Goal: Task Accomplishment & Management: Complete application form

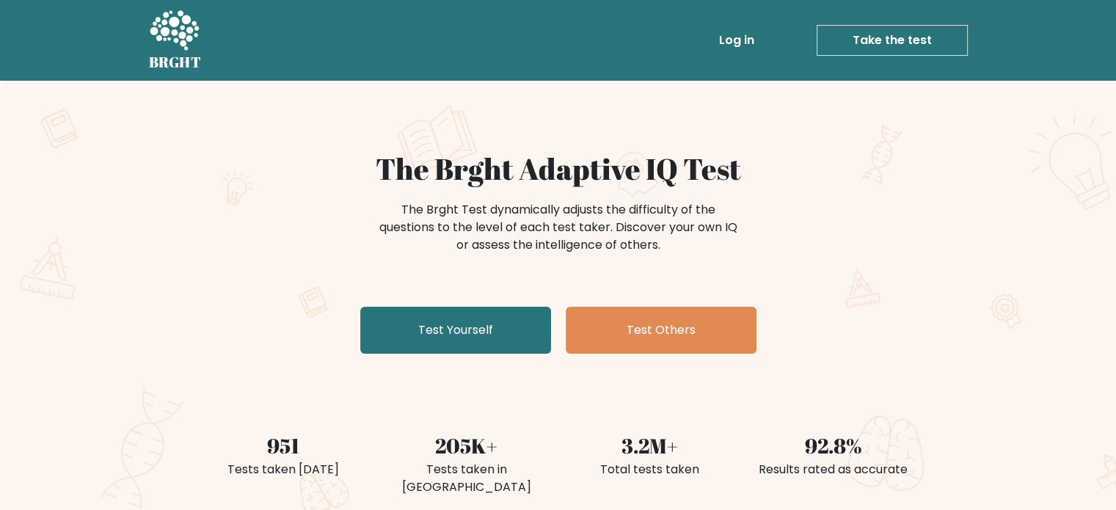
click at [889, 45] on link "Take the test" at bounding box center [892, 40] width 151 height 31
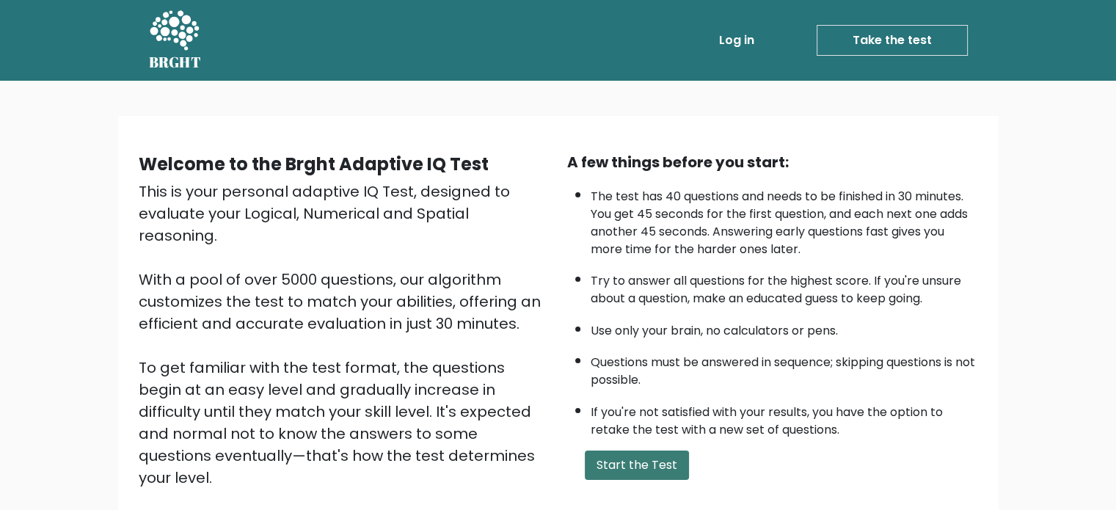
click at [619, 454] on button "Start the Test" at bounding box center [637, 465] width 104 height 29
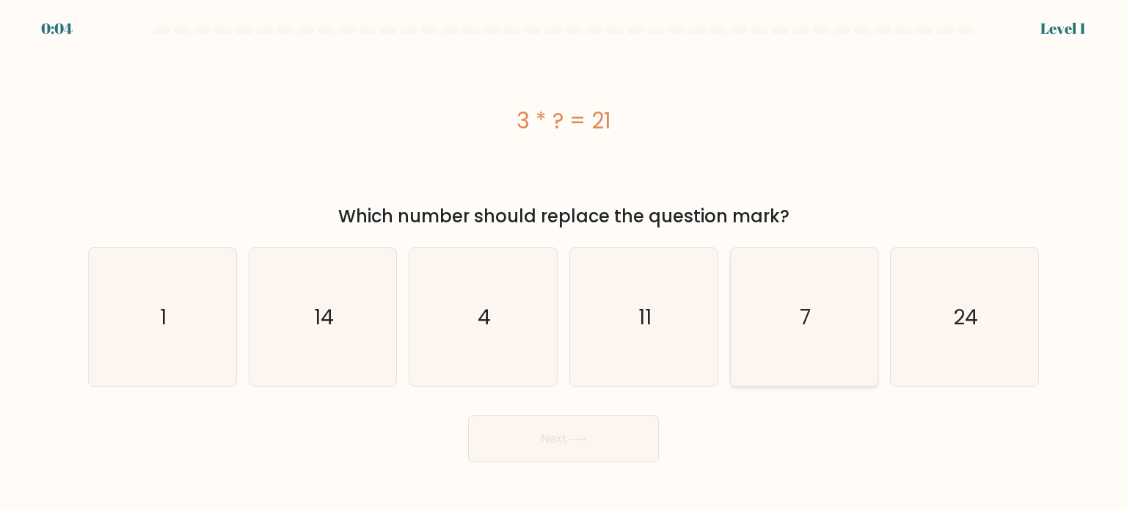
click at [800, 320] on text "7" at bounding box center [805, 316] width 11 height 29
click at [564, 263] on input "e. 7" at bounding box center [564, 258] width 1 height 7
radio input "true"
click at [625, 430] on button "Next" at bounding box center [563, 438] width 191 height 47
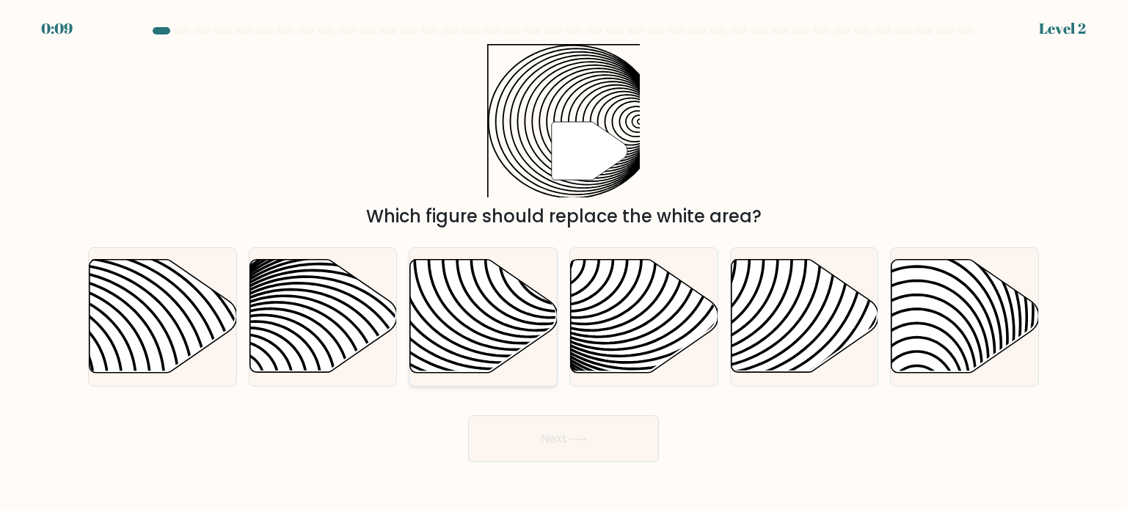
click at [497, 302] on icon at bounding box center [483, 316] width 147 height 113
click at [564, 263] on input "c." at bounding box center [564, 258] width 1 height 7
radio input "true"
click at [583, 448] on button "Next" at bounding box center [563, 438] width 191 height 47
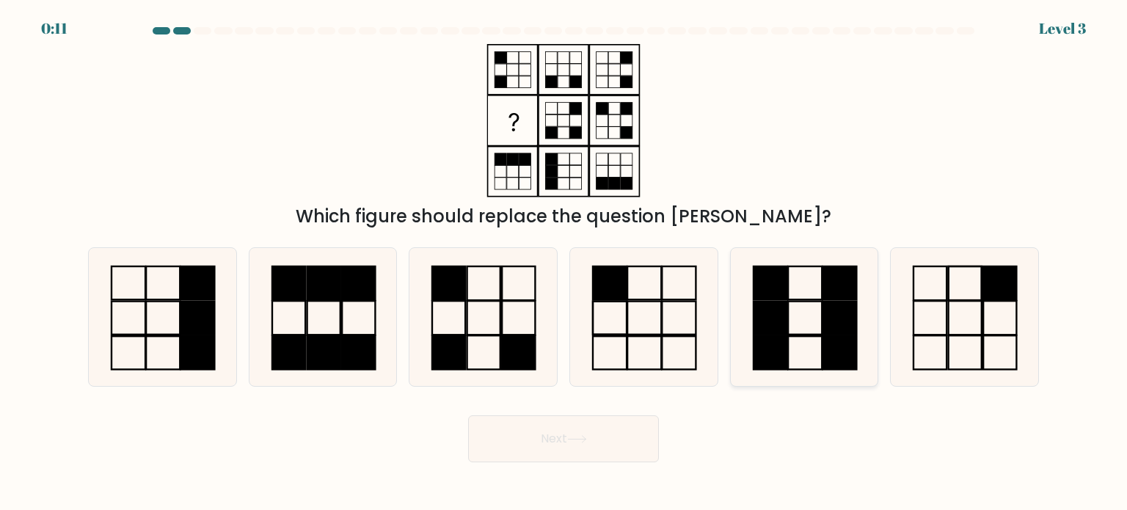
click at [801, 304] on icon at bounding box center [804, 317] width 138 height 138
click at [564, 263] on input "e." at bounding box center [564, 258] width 1 height 7
radio input "true"
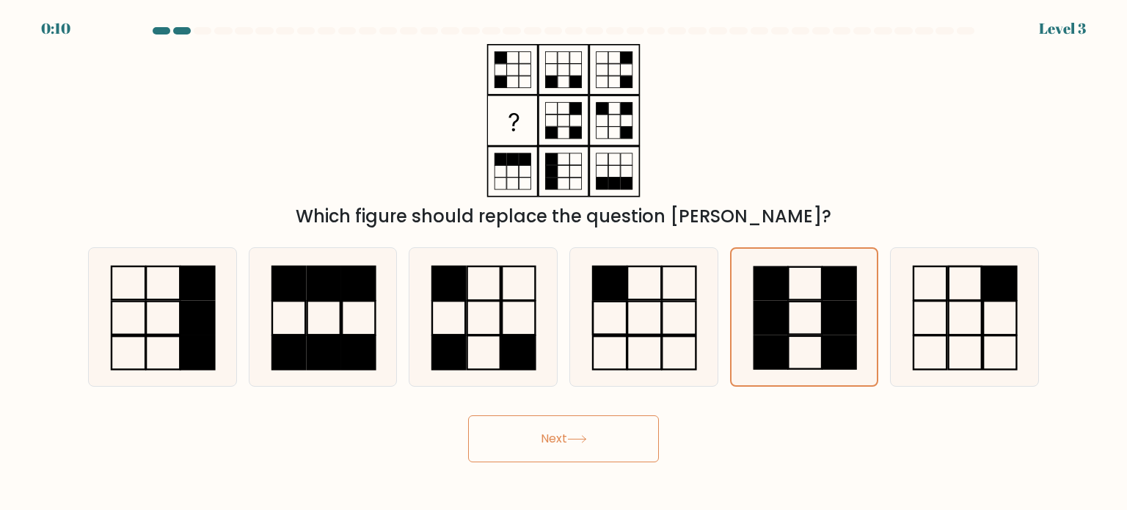
click at [522, 440] on button "Next" at bounding box center [563, 438] width 191 height 47
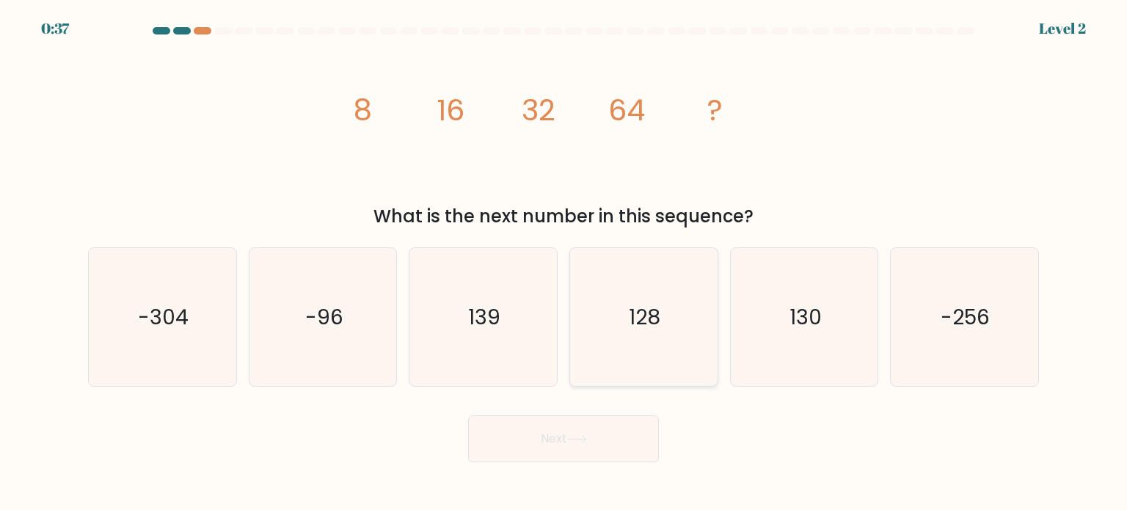
click at [701, 332] on icon "128" at bounding box center [644, 317] width 138 height 138
click at [564, 263] on input "d. 128" at bounding box center [564, 258] width 1 height 7
radio input "true"
click at [632, 445] on button "Next" at bounding box center [563, 438] width 191 height 47
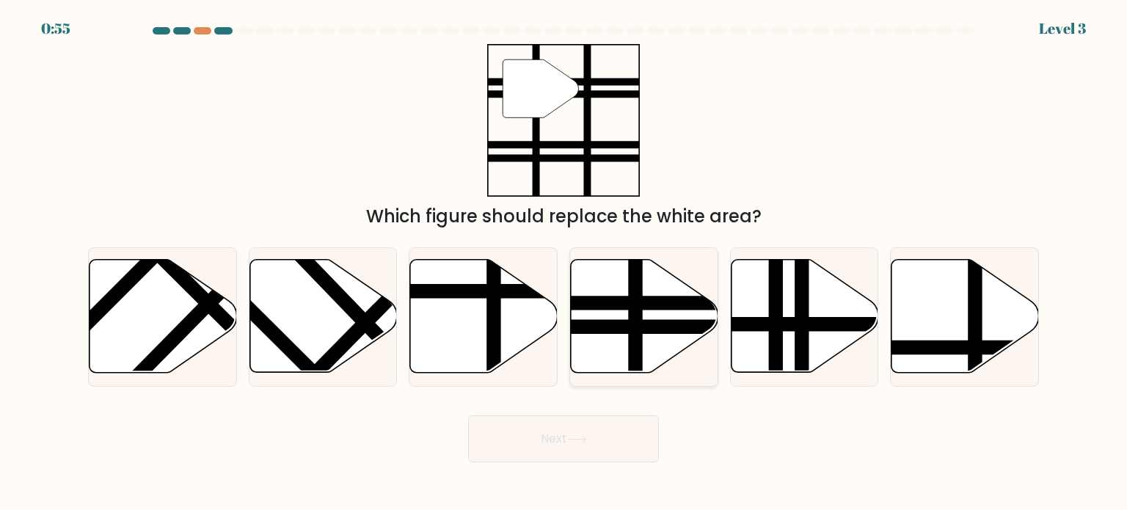
click at [682, 310] on icon at bounding box center [644, 316] width 147 height 113
click at [564, 263] on input "d." at bounding box center [564, 258] width 1 height 7
radio input "true"
click at [593, 438] on button "Next" at bounding box center [563, 438] width 191 height 47
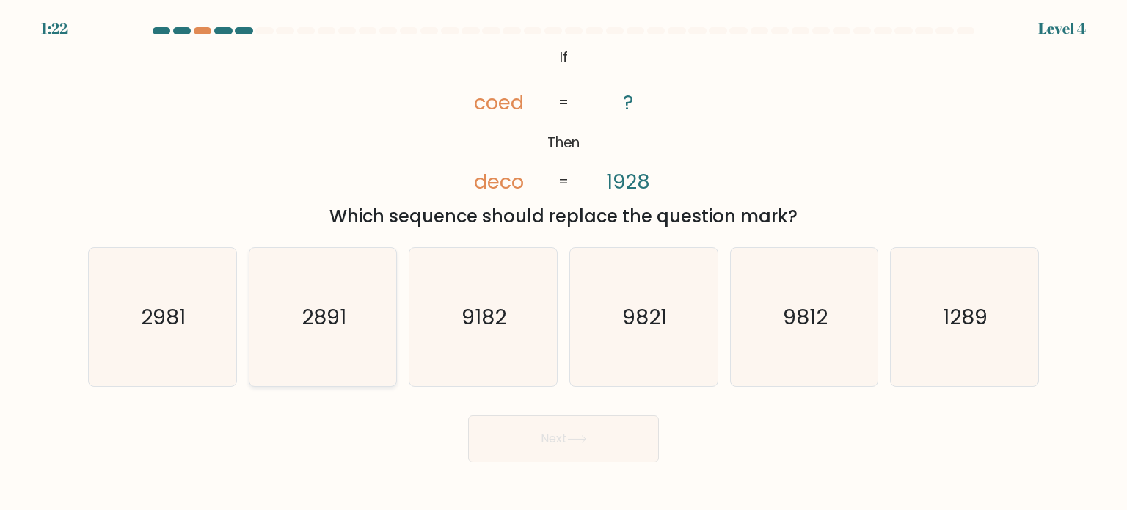
click at [299, 284] on icon "2891" at bounding box center [323, 317] width 138 height 138
click at [564, 263] on input "b. 2891" at bounding box center [564, 258] width 1 height 7
radio input "true"
click at [540, 442] on button "Next" at bounding box center [563, 438] width 191 height 47
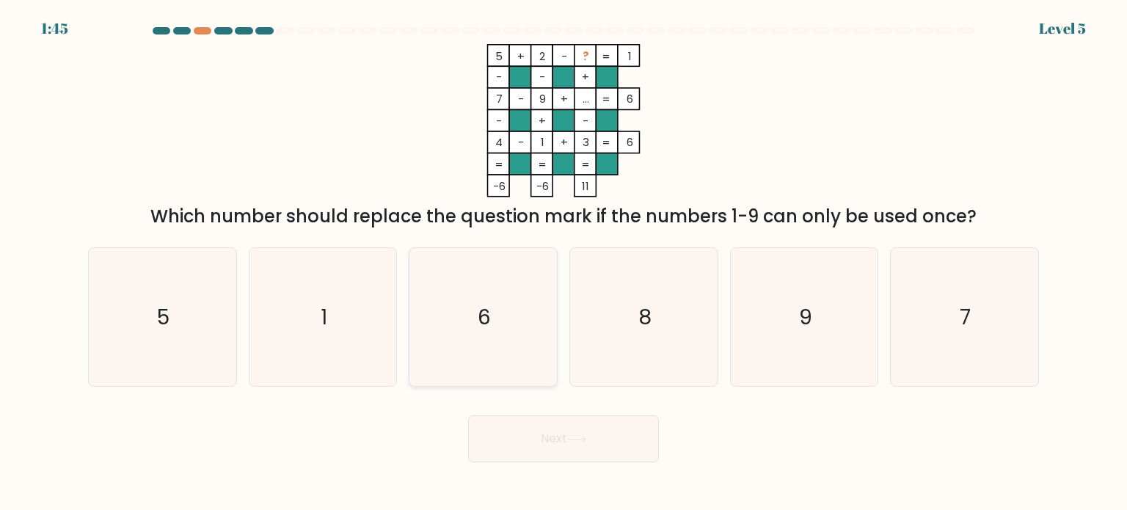
click at [478, 306] on text "6" at bounding box center [484, 316] width 13 height 29
click at [564, 263] on input "c. 6" at bounding box center [564, 258] width 1 height 7
radio input "true"
click at [574, 434] on button "Next" at bounding box center [563, 438] width 191 height 47
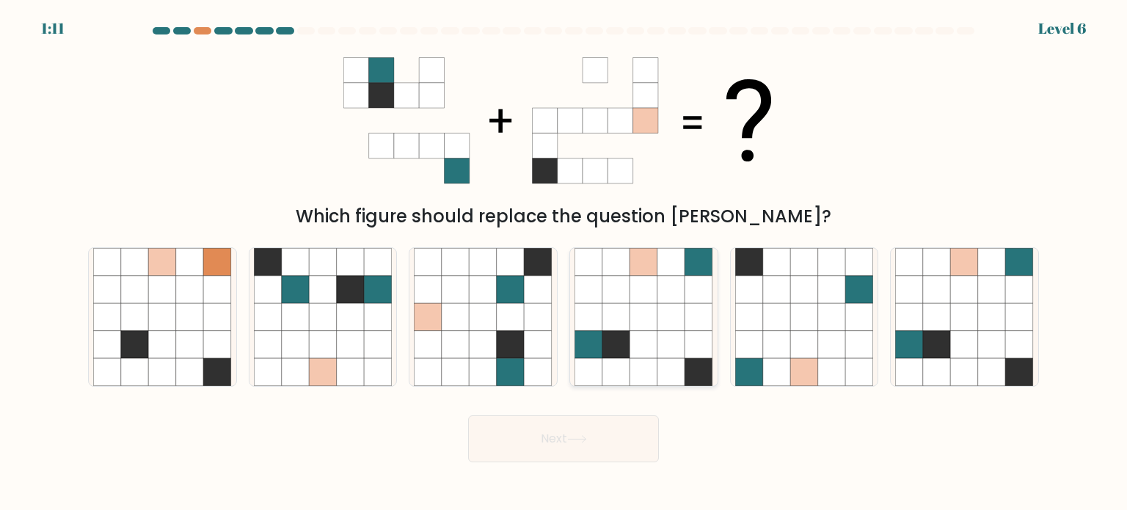
click at [666, 340] on icon at bounding box center [671, 344] width 28 height 28
click at [564, 263] on input "d." at bounding box center [564, 258] width 1 height 7
radio input "true"
click at [612, 438] on button "Next" at bounding box center [563, 438] width 191 height 47
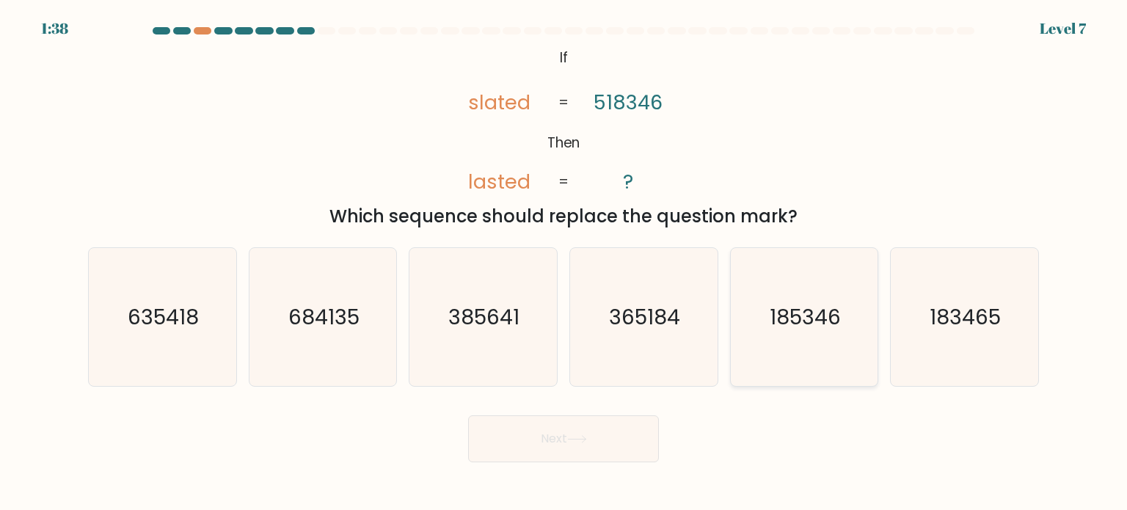
click at [819, 328] on text "185346" at bounding box center [805, 316] width 71 height 29
click at [564, 263] on input "e. 185346" at bounding box center [564, 258] width 1 height 7
radio input "true"
click at [599, 436] on button "Next" at bounding box center [563, 438] width 191 height 47
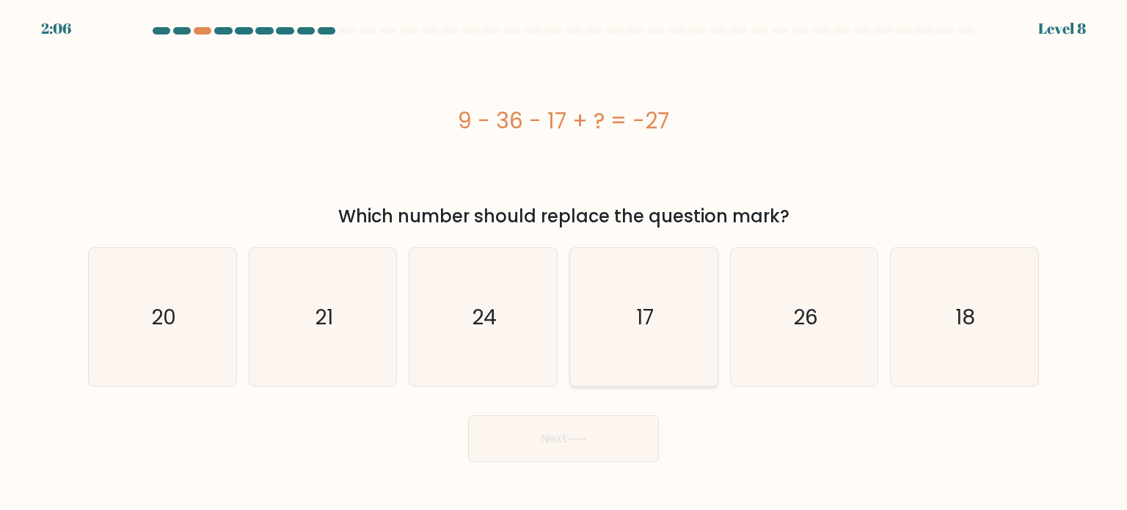
click at [623, 330] on icon "17" at bounding box center [644, 317] width 138 height 138
click at [564, 263] on input "d. 17" at bounding box center [564, 258] width 1 height 7
radio input "true"
click at [586, 431] on button "Next" at bounding box center [563, 438] width 191 height 47
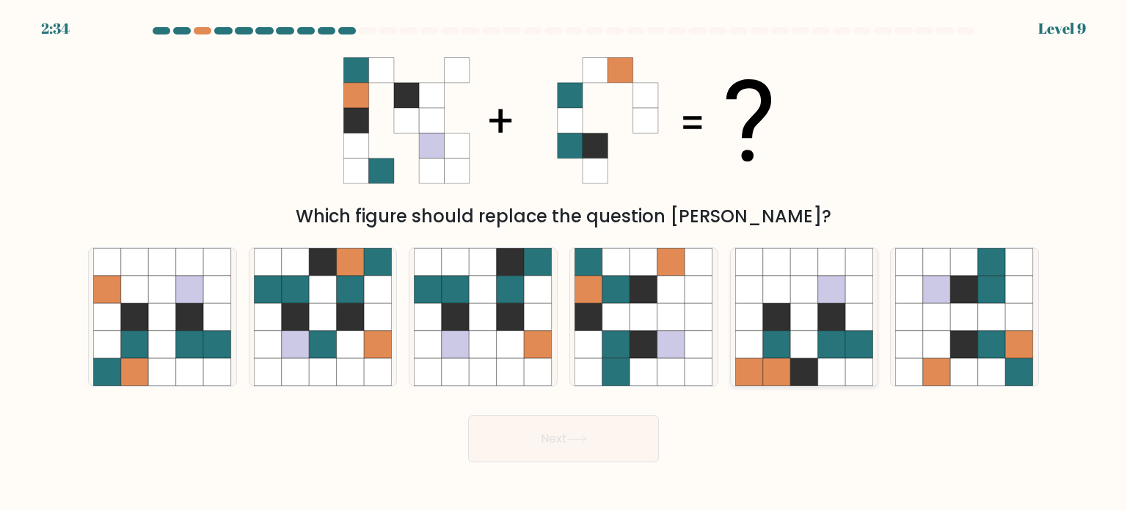
click at [775, 343] on icon at bounding box center [777, 344] width 28 height 28
click at [564, 263] on input "e." at bounding box center [564, 258] width 1 height 7
radio input "true"
click at [615, 437] on button "Next" at bounding box center [563, 438] width 191 height 47
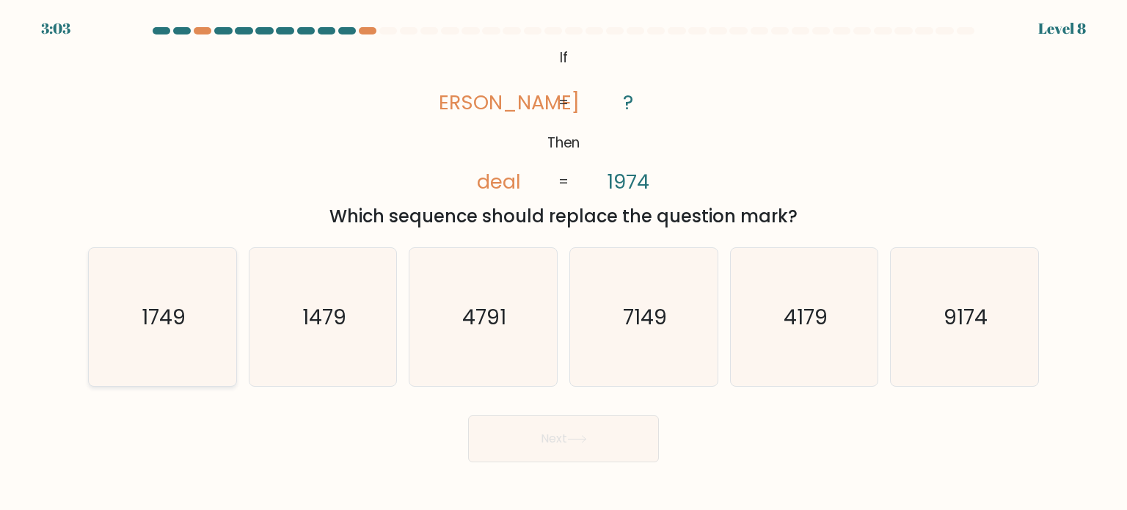
click at [179, 310] on text "1749" at bounding box center [164, 316] width 44 height 29
click at [564, 263] on input "a. 1749" at bounding box center [564, 258] width 1 height 7
radio input "true"
click at [561, 431] on button "Next" at bounding box center [563, 438] width 191 height 47
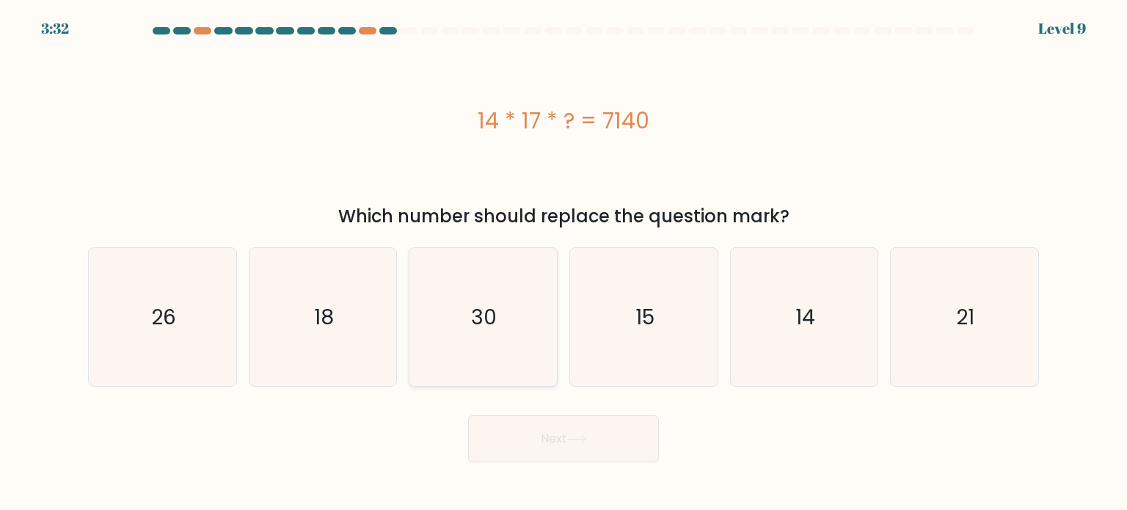
click at [529, 346] on icon "30" at bounding box center [483, 317] width 138 height 138
click at [564, 263] on input "c. 30" at bounding box center [564, 258] width 1 height 7
radio input "true"
click at [551, 424] on button "Next" at bounding box center [563, 438] width 191 height 47
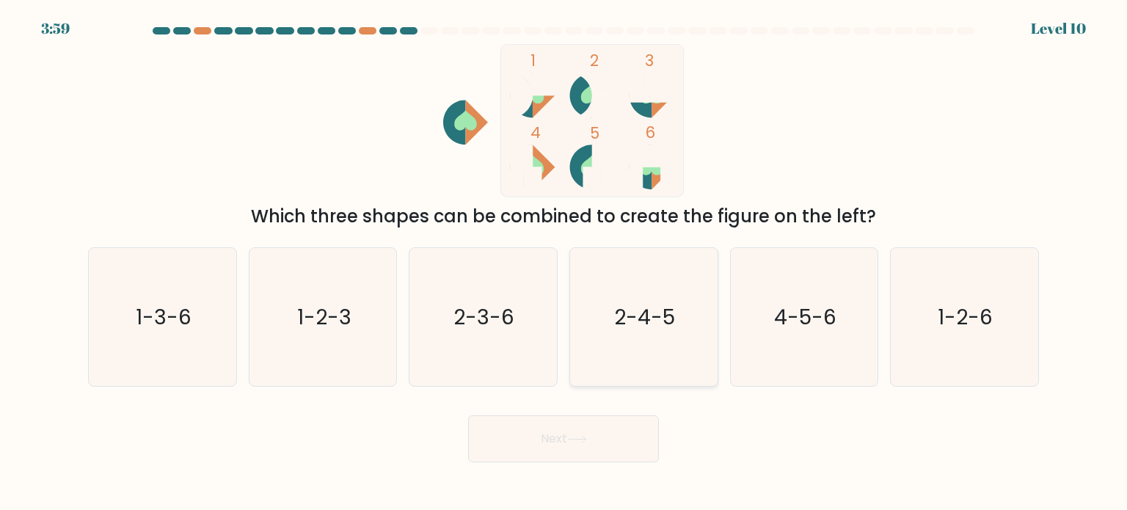
click at [597, 331] on icon "2-4-5" at bounding box center [644, 317] width 138 height 138
click at [564, 263] on input "d. 2-4-5" at bounding box center [564, 258] width 1 height 7
radio input "true"
click at [596, 437] on button "Next" at bounding box center [563, 438] width 191 height 47
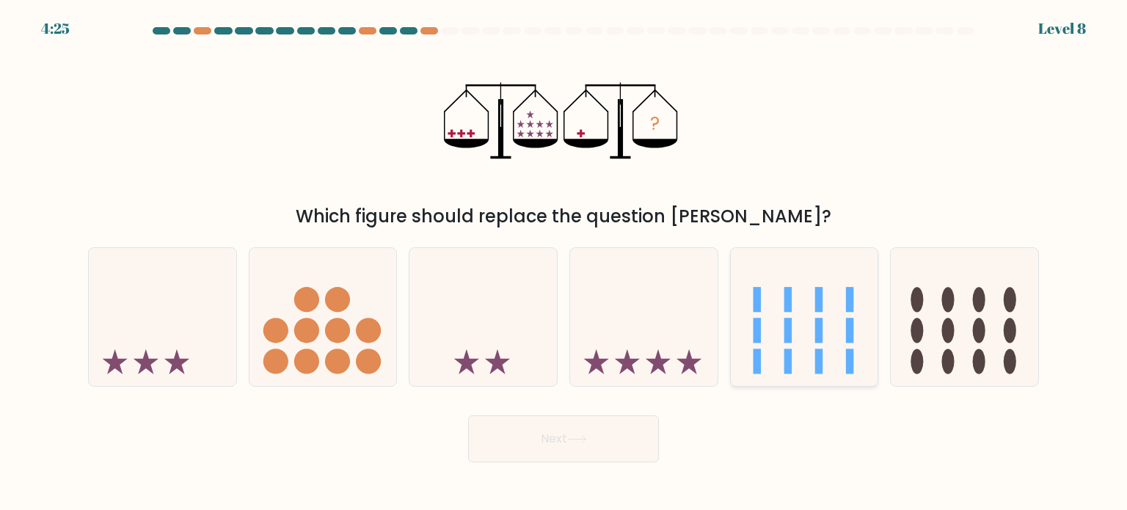
click at [819, 319] on rect at bounding box center [819, 330] width 8 height 25
click at [564, 263] on input "e." at bounding box center [564, 258] width 1 height 7
radio input "true"
click at [607, 428] on button "Next" at bounding box center [563, 438] width 191 height 47
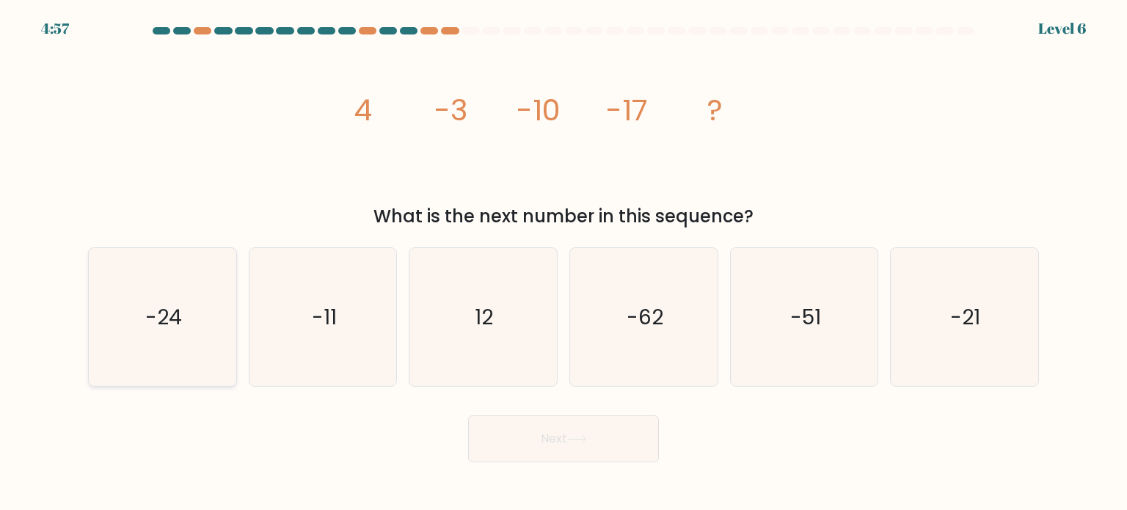
click at [150, 354] on icon "-24" at bounding box center [162, 317] width 138 height 138
click at [564, 263] on input "a. -24" at bounding box center [564, 258] width 1 height 7
radio input "true"
click at [593, 440] on button "Next" at bounding box center [563, 438] width 191 height 47
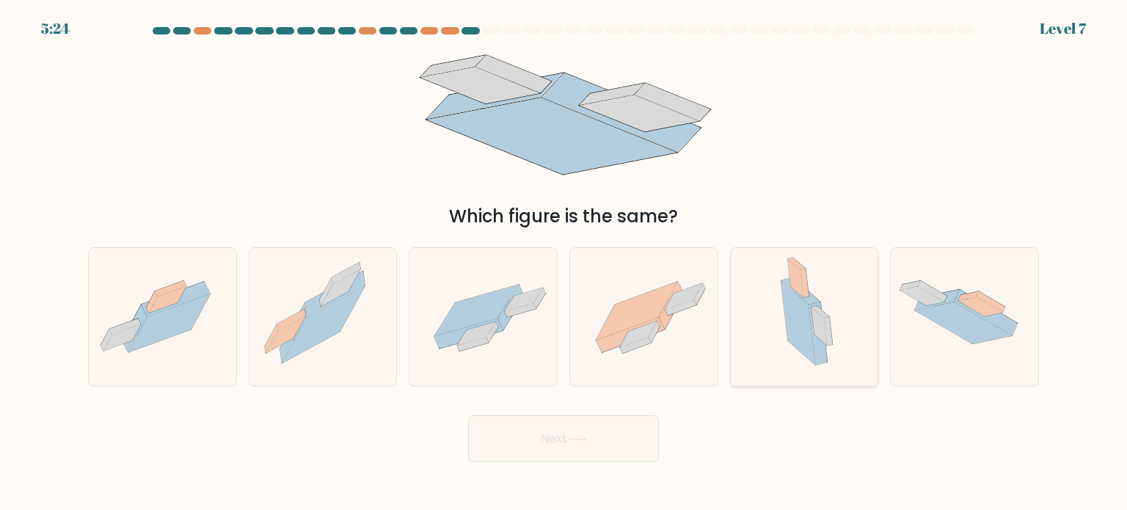
click at [778, 345] on icon at bounding box center [804, 317] width 78 height 138
click at [564, 263] on input "e." at bounding box center [564, 258] width 1 height 7
radio input "true"
click at [936, 316] on icon at bounding box center [964, 323] width 97 height 42
click at [564, 263] on input "f." at bounding box center [564, 258] width 1 height 7
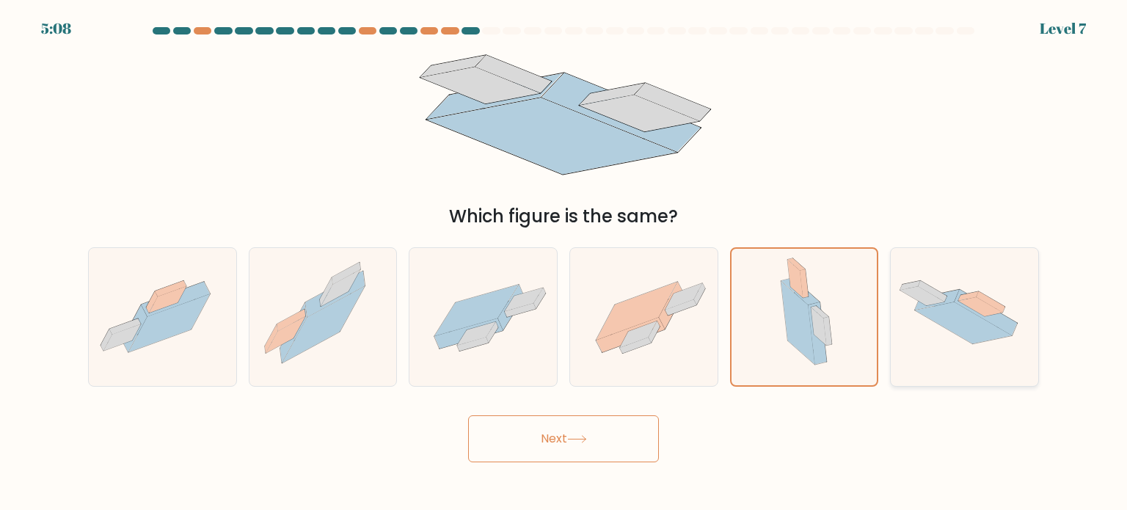
radio input "true"
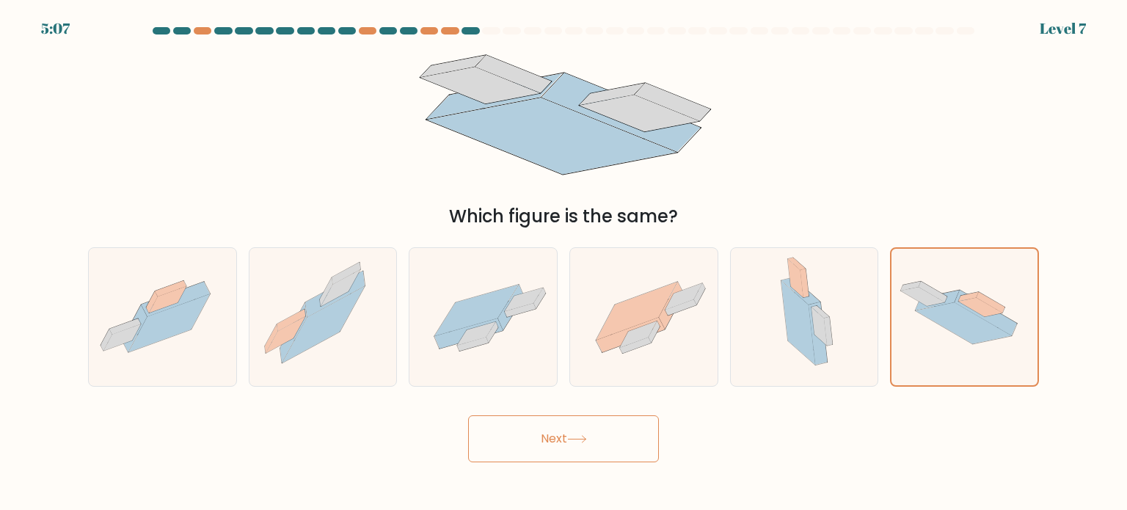
click at [609, 431] on button "Next" at bounding box center [563, 438] width 191 height 47
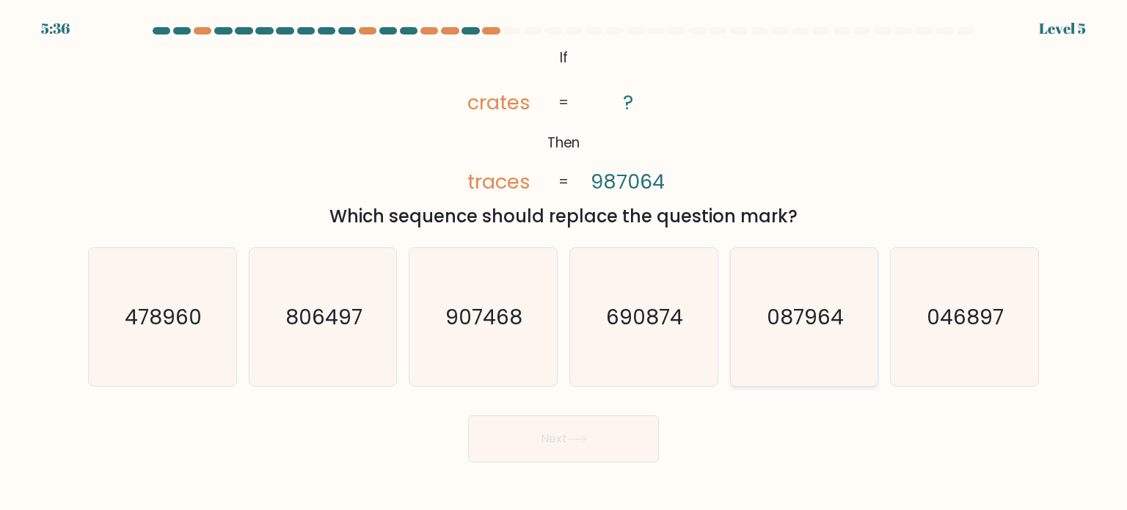
click at [803, 311] on text "087964" at bounding box center [805, 316] width 77 height 29
click at [564, 263] on input "e. 087964" at bounding box center [564, 258] width 1 height 7
radio input "true"
click at [617, 450] on button "Next" at bounding box center [563, 438] width 191 height 47
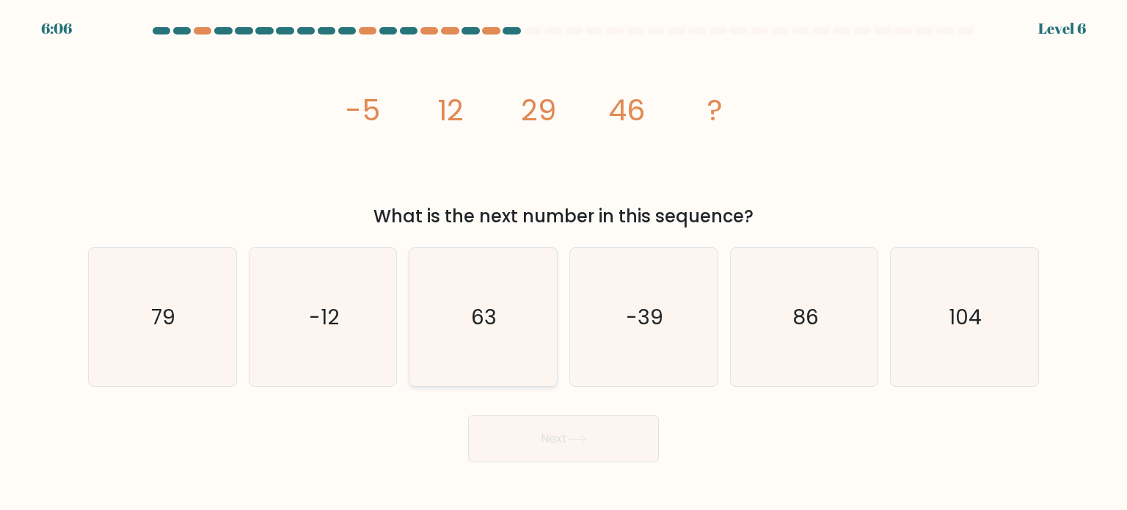
click at [522, 334] on icon "63" at bounding box center [483, 317] width 138 height 138
click at [564, 263] on input "c. 63" at bounding box center [564, 258] width 1 height 7
radio input "true"
click at [569, 433] on button "Next" at bounding box center [563, 438] width 191 height 47
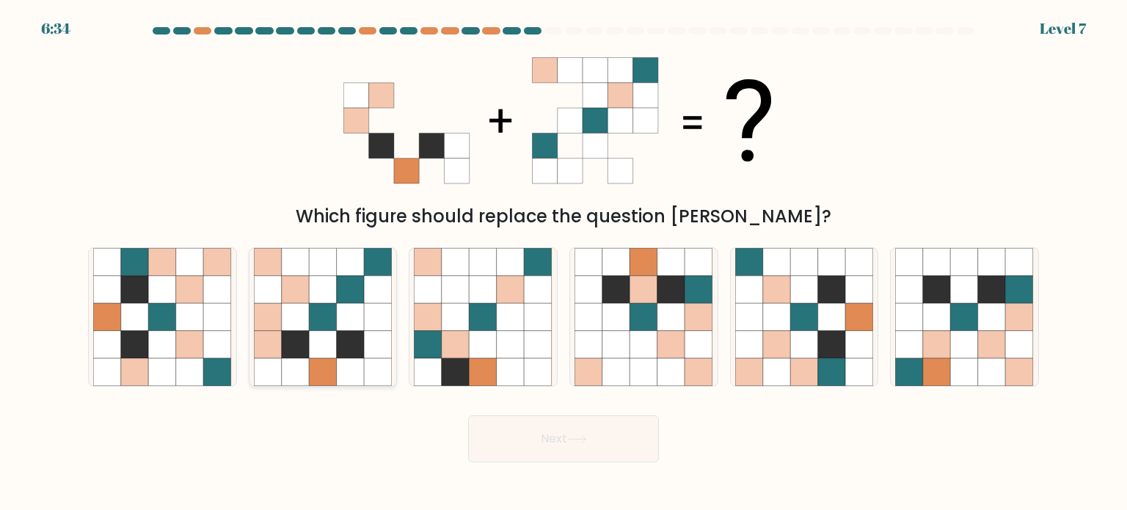
click at [317, 324] on icon at bounding box center [323, 317] width 28 height 28
click at [564, 263] on input "b." at bounding box center [564, 258] width 1 height 7
radio input "true"
click at [548, 442] on button "Next" at bounding box center [563, 438] width 191 height 47
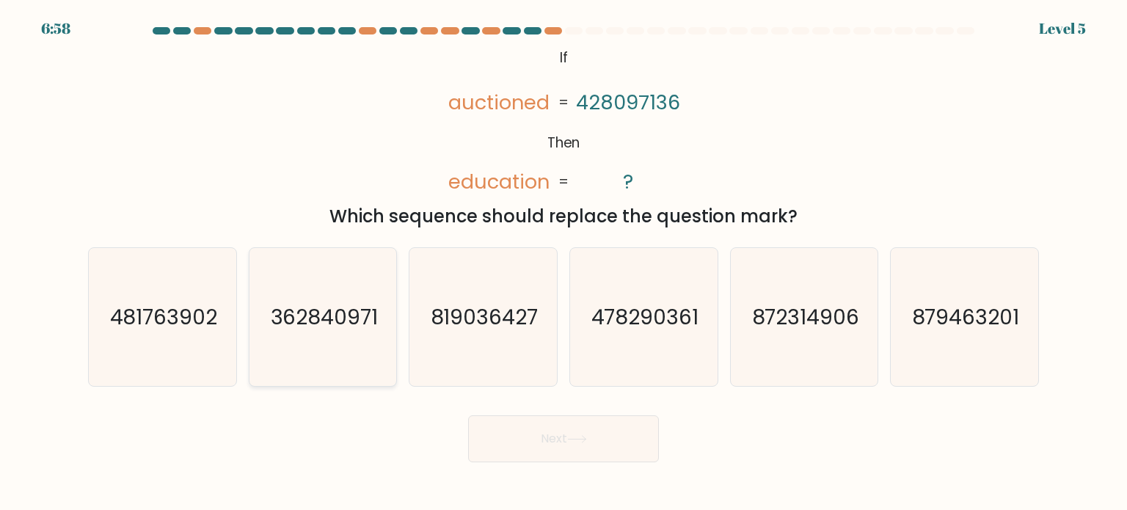
click at [355, 344] on icon "362840971" at bounding box center [323, 317] width 138 height 138
click at [564, 263] on input "b. 362840971" at bounding box center [564, 258] width 1 height 7
radio input "true"
click at [578, 426] on button "Next" at bounding box center [563, 438] width 191 height 47
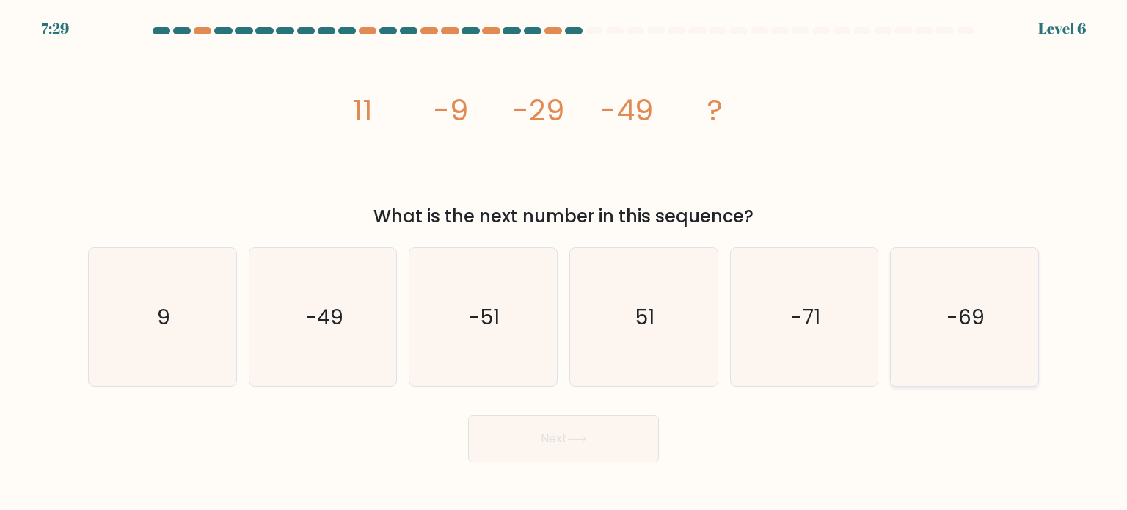
click at [1002, 321] on icon "-69" at bounding box center [964, 317] width 138 height 138
click at [564, 263] on input "f. -69" at bounding box center [564, 258] width 1 height 7
radio input "true"
click at [606, 441] on button "Next" at bounding box center [563, 438] width 191 height 47
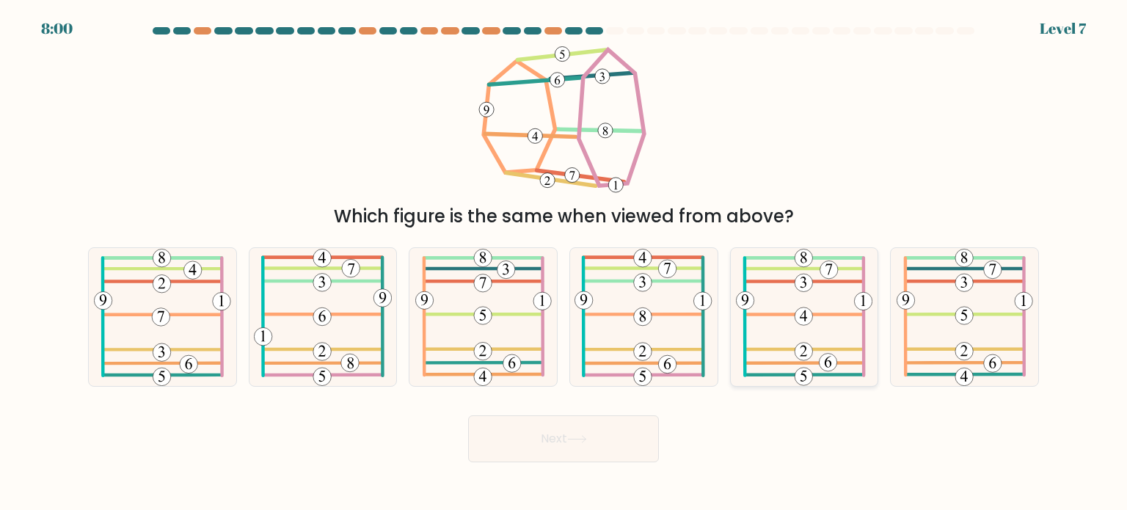
click at [785, 312] on icon at bounding box center [804, 317] width 137 height 138
click at [564, 263] on input "e." at bounding box center [564, 258] width 1 height 7
radio input "true"
click at [584, 440] on icon at bounding box center [577, 439] width 20 height 8
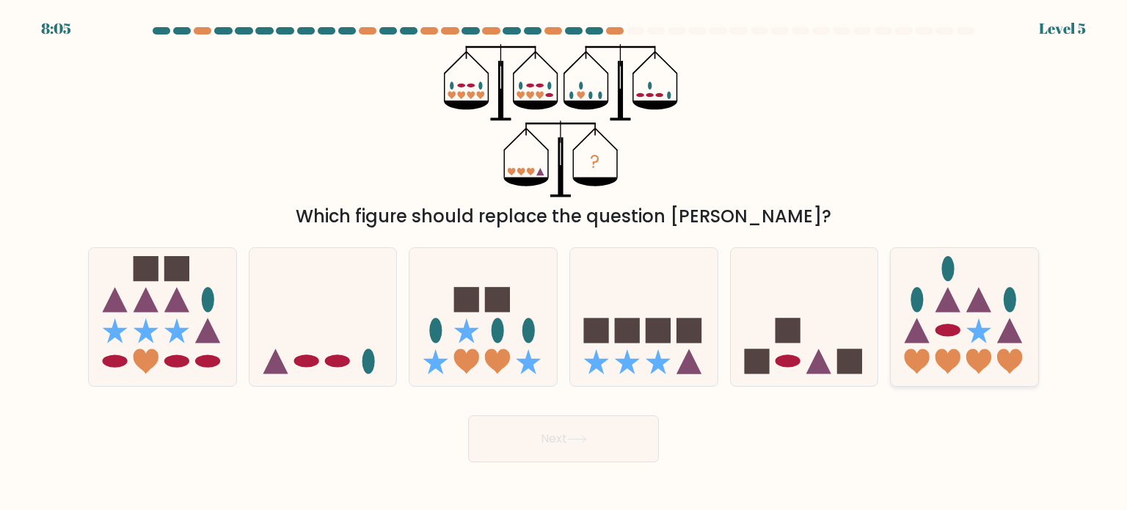
click at [957, 365] on icon at bounding box center [948, 361] width 25 height 25
click at [564, 263] on input "f." at bounding box center [564, 258] width 1 height 7
radio input "true"
click at [558, 428] on button "Next" at bounding box center [563, 438] width 191 height 47
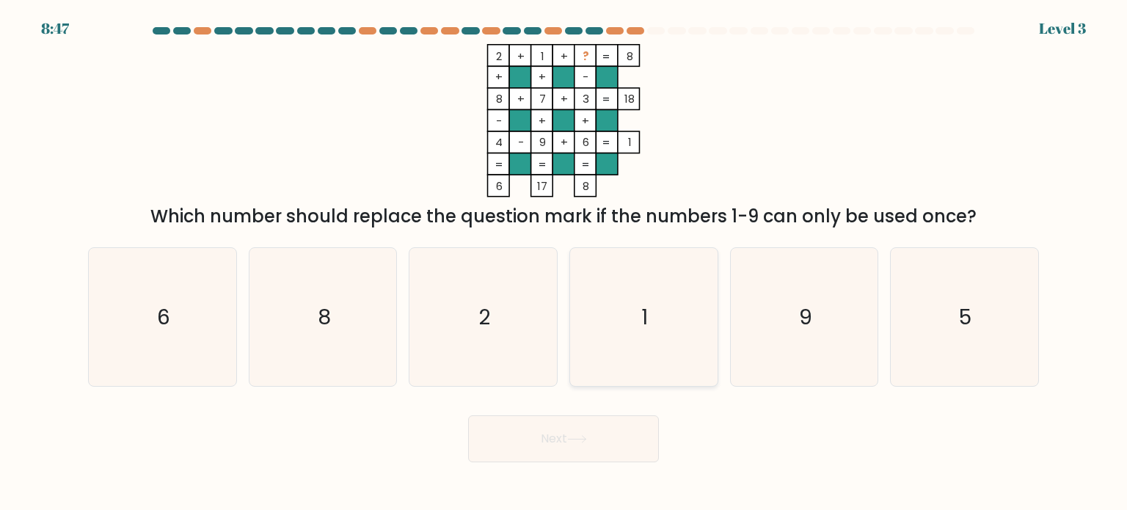
click at [594, 288] on icon "1" at bounding box center [644, 317] width 138 height 138
click at [564, 263] on input "d. 1" at bounding box center [564, 258] width 1 height 7
radio input "true"
click at [613, 442] on button "Next" at bounding box center [563, 438] width 191 height 47
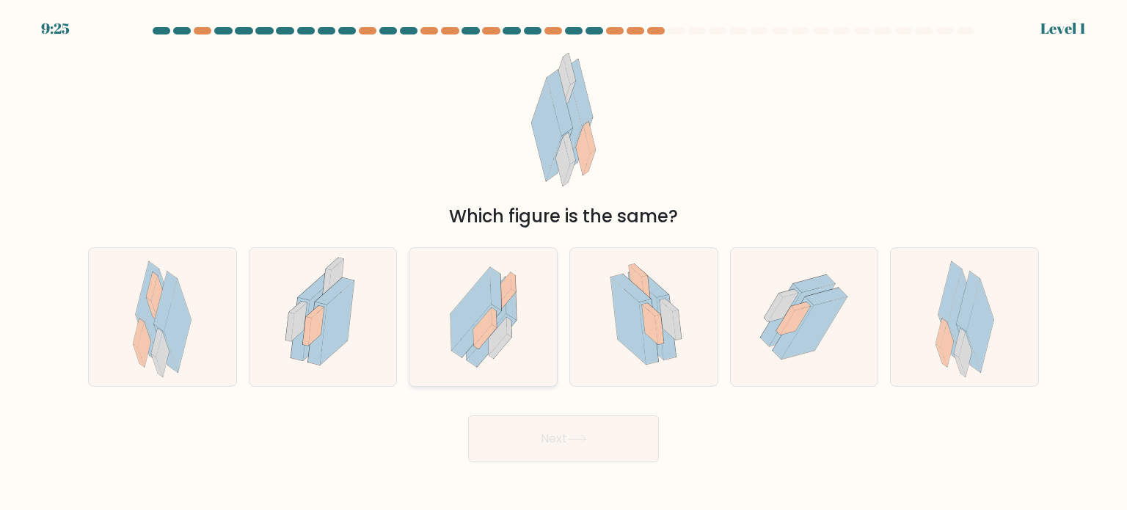
click at [522, 347] on icon at bounding box center [483, 317] width 113 height 138
click at [564, 263] on input "c." at bounding box center [564, 258] width 1 height 7
radio input "true"
click at [354, 343] on icon at bounding box center [322, 317] width 95 height 138
click at [564, 263] on input "b." at bounding box center [564, 258] width 1 height 7
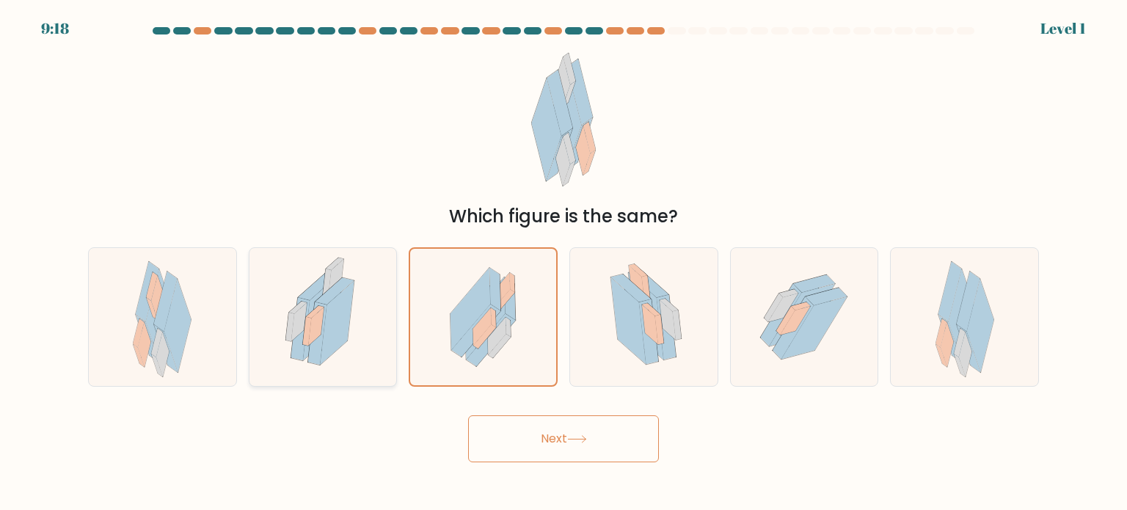
radio input "true"
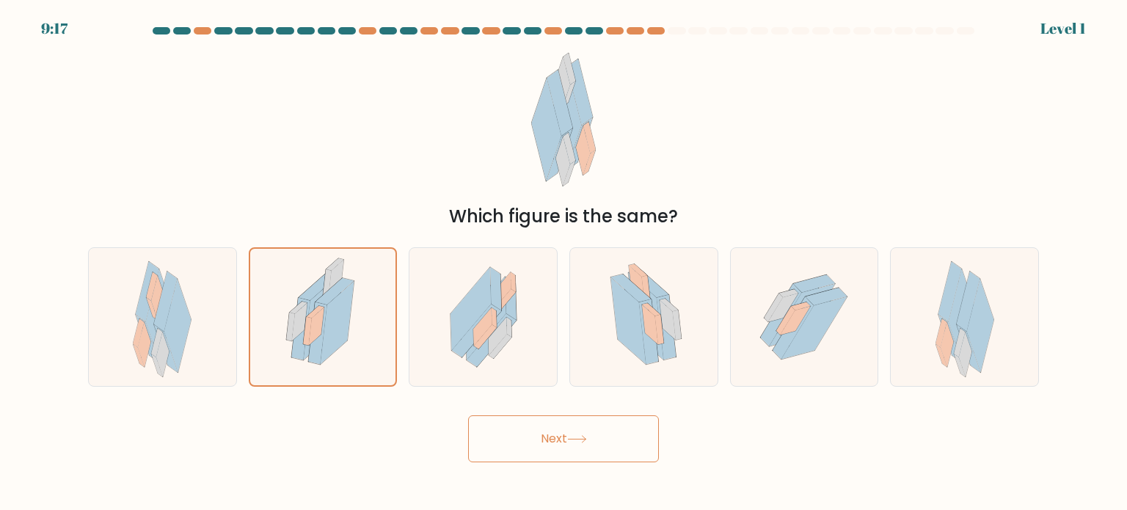
click at [514, 432] on button "Next" at bounding box center [563, 438] width 191 height 47
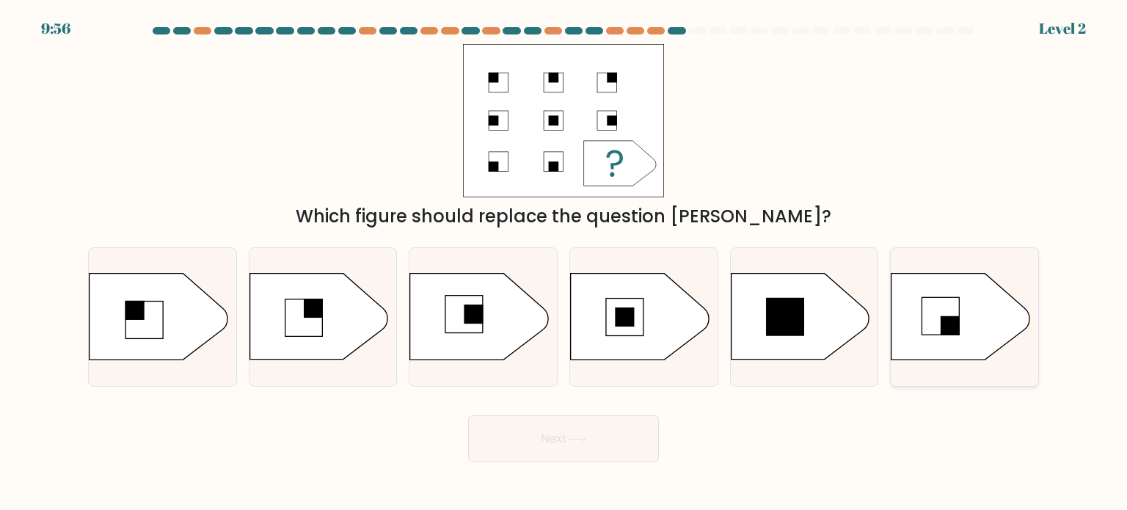
click at [960, 334] on rect at bounding box center [950, 325] width 19 height 19
click at [564, 263] on input "f." at bounding box center [564, 258] width 1 height 7
radio input "true"
click at [581, 446] on button "Next" at bounding box center [563, 438] width 191 height 47
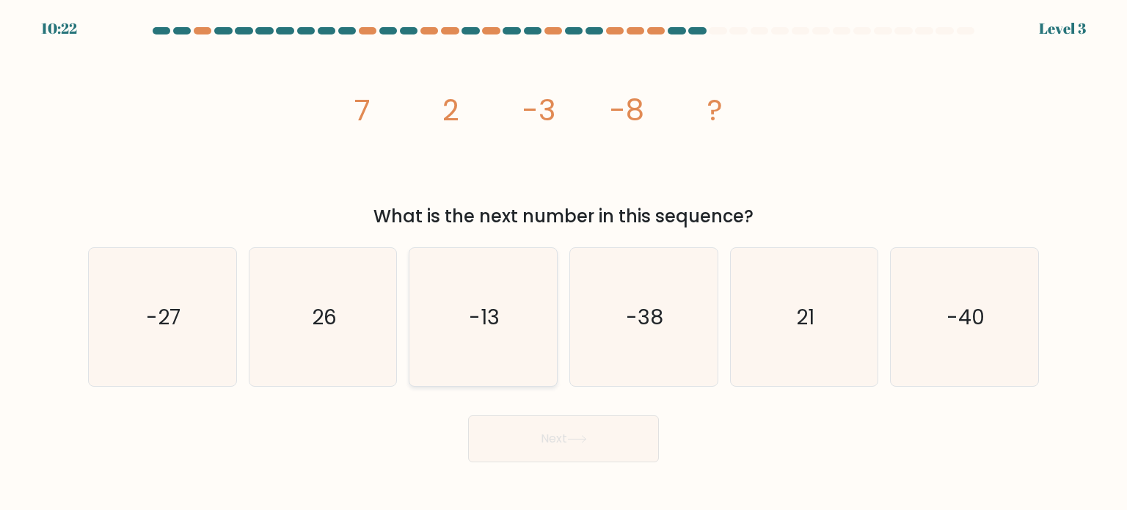
click at [490, 335] on icon "-13" at bounding box center [483, 317] width 138 height 138
click at [564, 263] on input "c. -13" at bounding box center [564, 258] width 1 height 7
radio input "true"
click at [535, 429] on button "Next" at bounding box center [563, 438] width 191 height 47
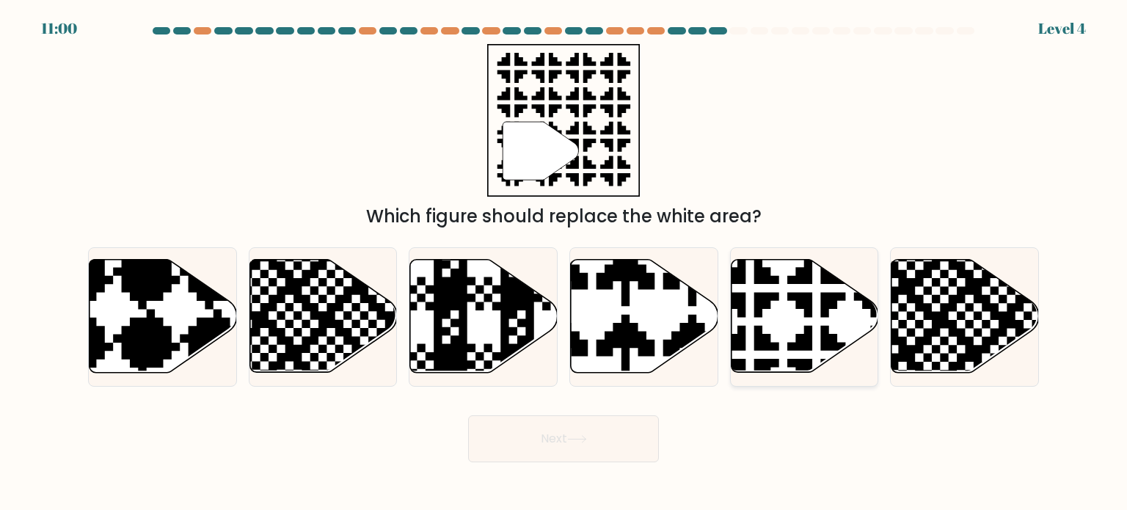
click at [795, 299] on icon at bounding box center [850, 254] width 259 height 259
click at [564, 263] on input "e." at bounding box center [564, 258] width 1 height 7
radio input "true"
click at [618, 437] on button "Next" at bounding box center [563, 438] width 191 height 47
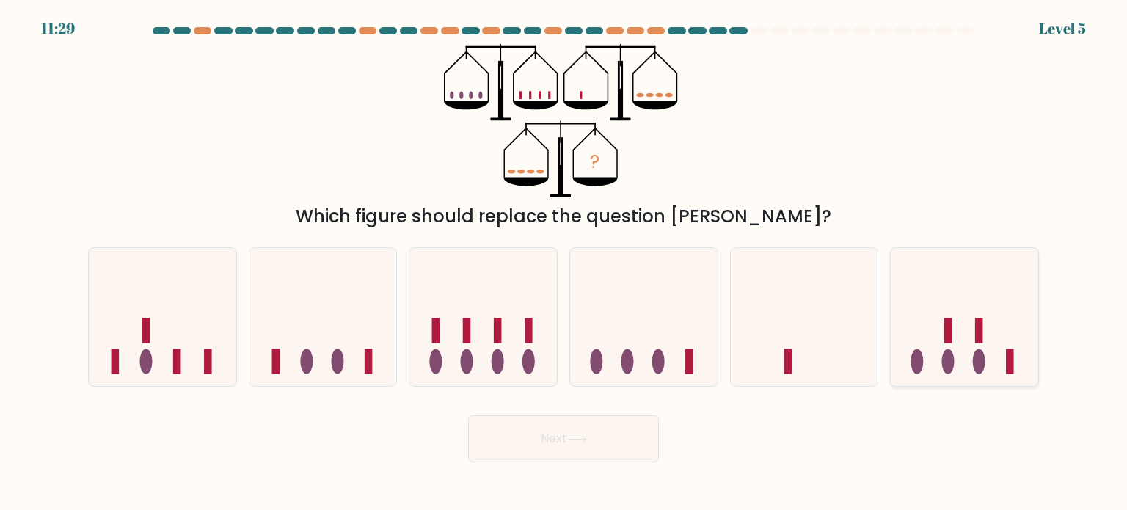
click at [901, 293] on icon at bounding box center [964, 317] width 147 height 122
click at [564, 263] on input "f." at bounding box center [564, 258] width 1 height 7
radio input "true"
click at [834, 299] on icon at bounding box center [804, 317] width 147 height 122
click at [564, 263] on input "e." at bounding box center [564, 258] width 1 height 7
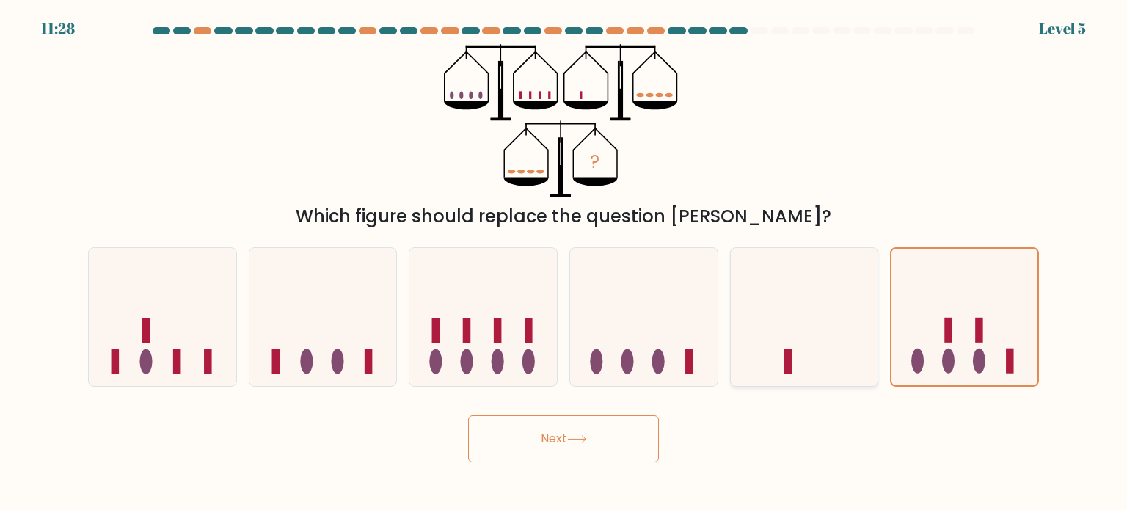
radio input "true"
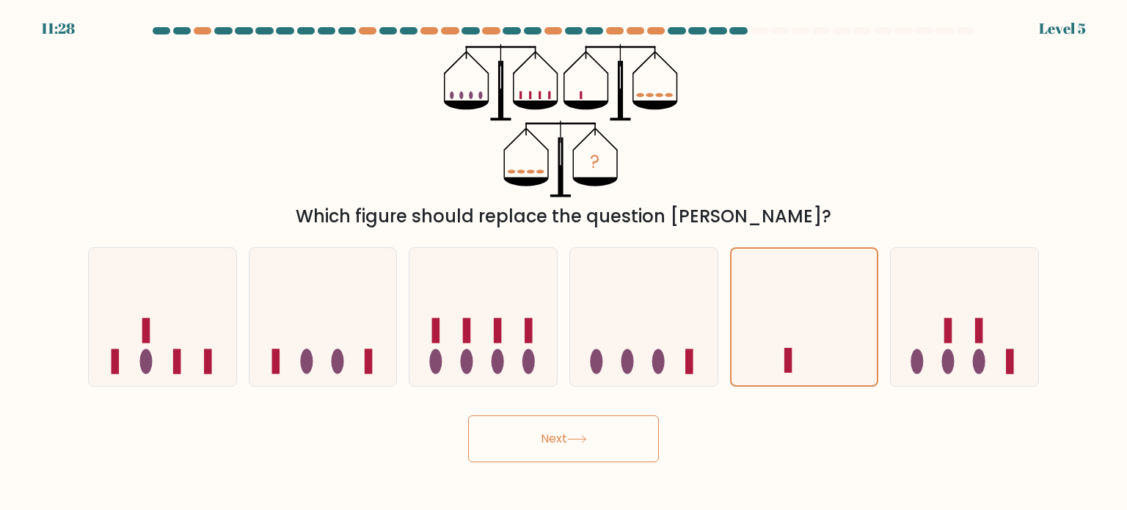
click at [579, 447] on button "Next" at bounding box center [563, 438] width 191 height 47
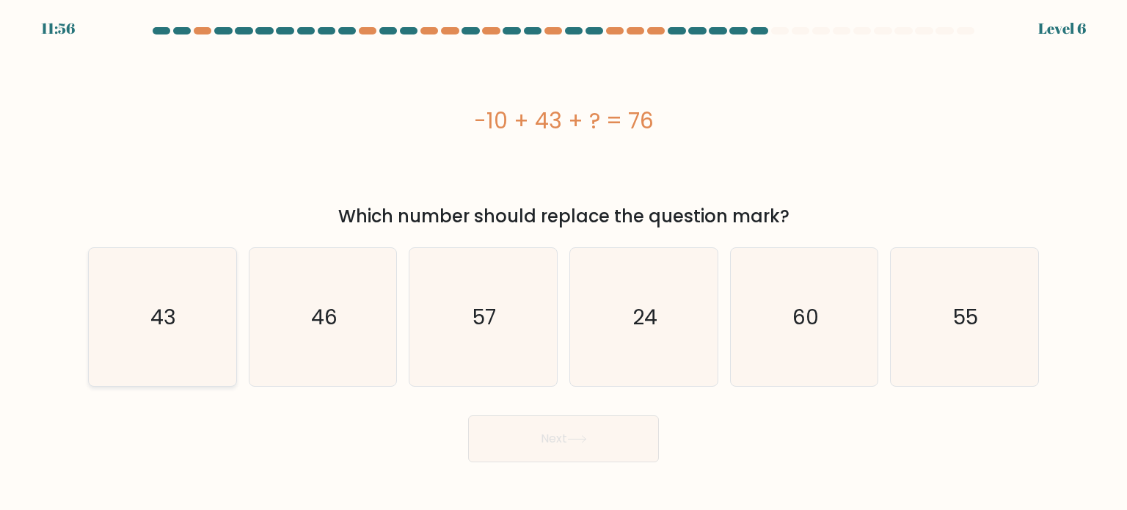
click at [205, 331] on icon "43" at bounding box center [162, 317] width 138 height 138
click at [564, 263] on input "a. 43" at bounding box center [564, 258] width 1 height 7
radio input "true"
click at [555, 448] on button "Next" at bounding box center [563, 438] width 191 height 47
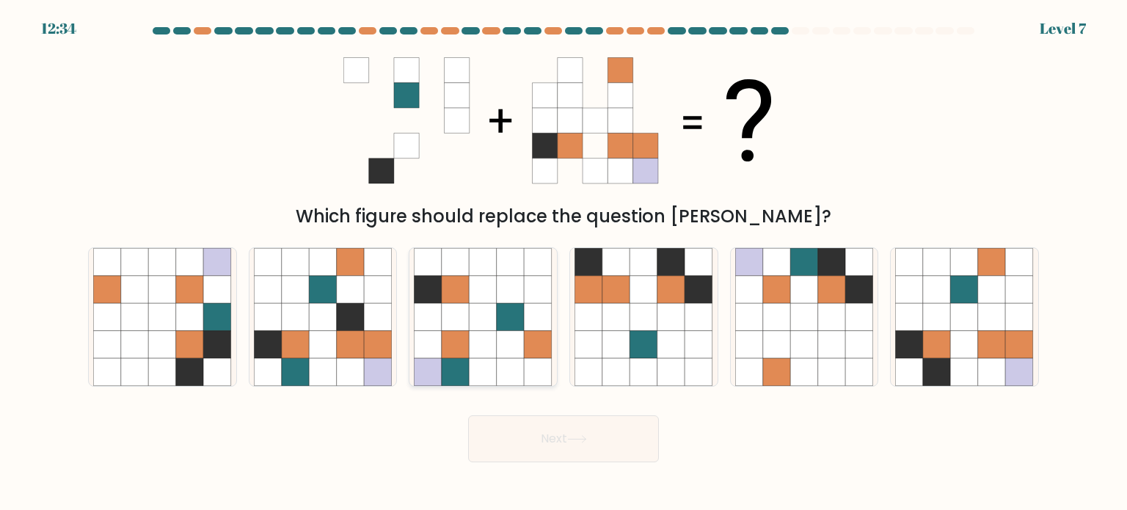
click at [490, 337] on icon at bounding box center [484, 344] width 28 height 28
click at [564, 263] on input "c." at bounding box center [564, 258] width 1 height 7
radio input "true"
click at [534, 456] on button "Next" at bounding box center [563, 438] width 191 height 47
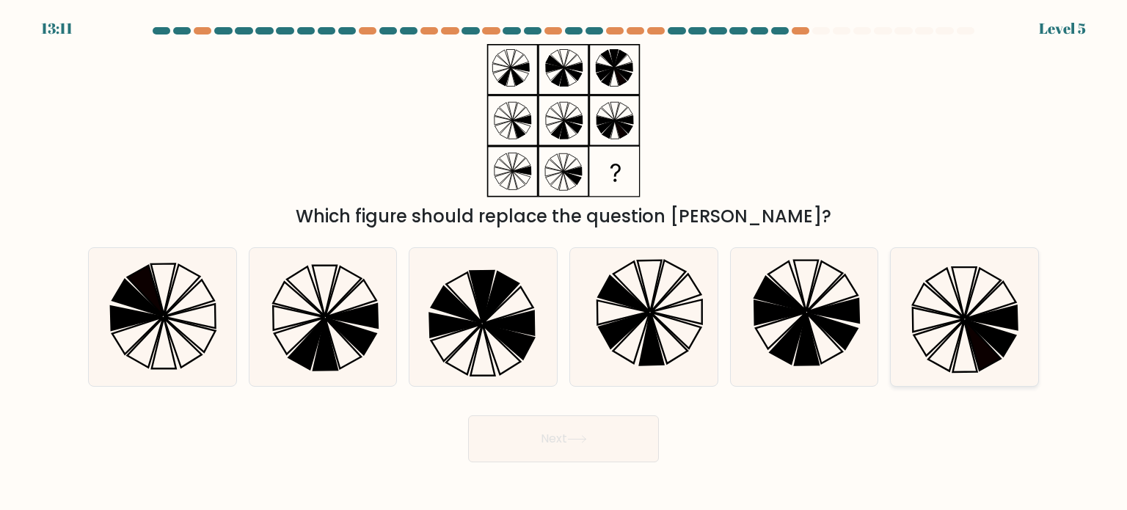
click at [981, 293] on icon at bounding box center [964, 317] width 138 height 138
click at [564, 263] on input "f." at bounding box center [564, 258] width 1 height 7
radio input "true"
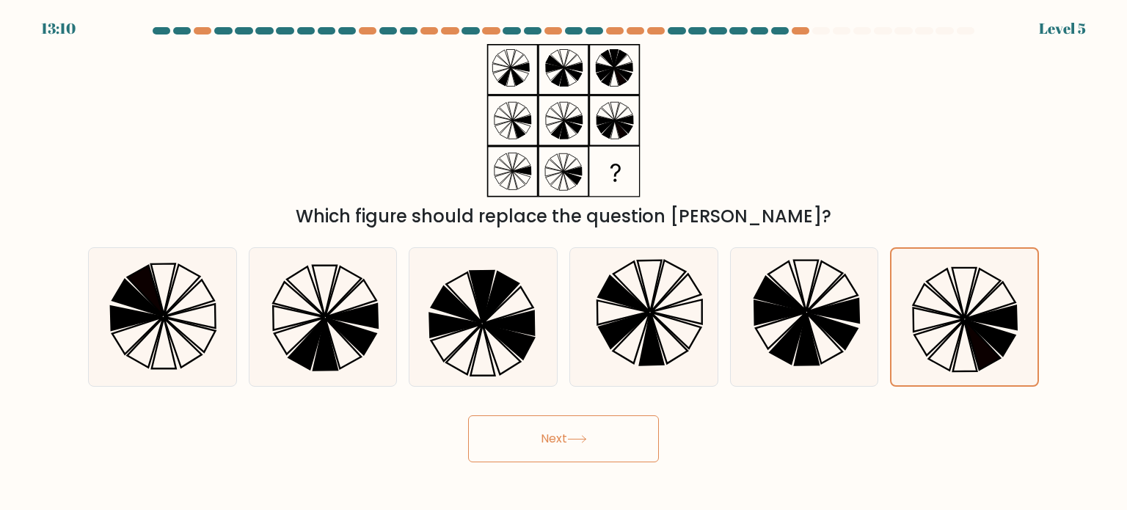
click at [653, 440] on button "Next" at bounding box center [563, 438] width 191 height 47
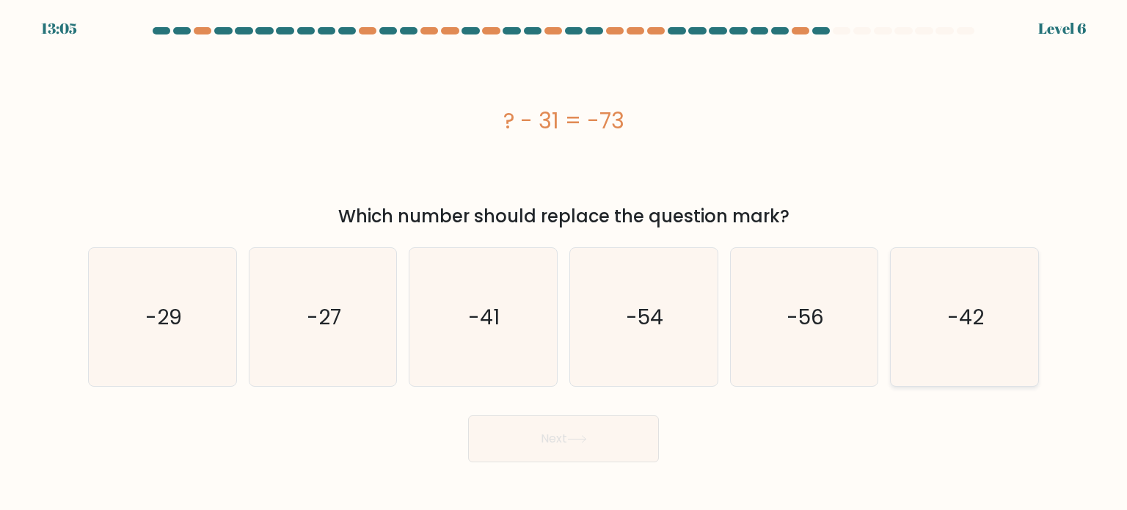
click at [953, 325] on text "-42" at bounding box center [965, 316] width 37 height 29
click at [564, 263] on input "f. -42" at bounding box center [564, 258] width 1 height 7
radio input "true"
click at [607, 437] on button "Next" at bounding box center [563, 438] width 191 height 47
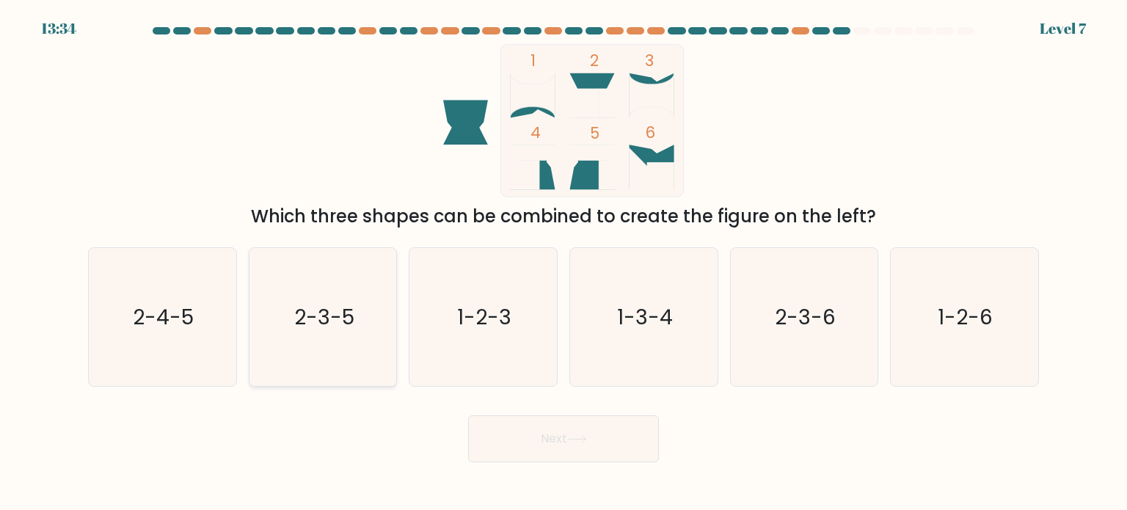
click at [305, 346] on icon "2-3-5" at bounding box center [323, 317] width 138 height 138
click at [564, 263] on input "b. 2-3-5" at bounding box center [564, 258] width 1 height 7
radio input "true"
click at [539, 437] on button "Next" at bounding box center [563, 438] width 191 height 47
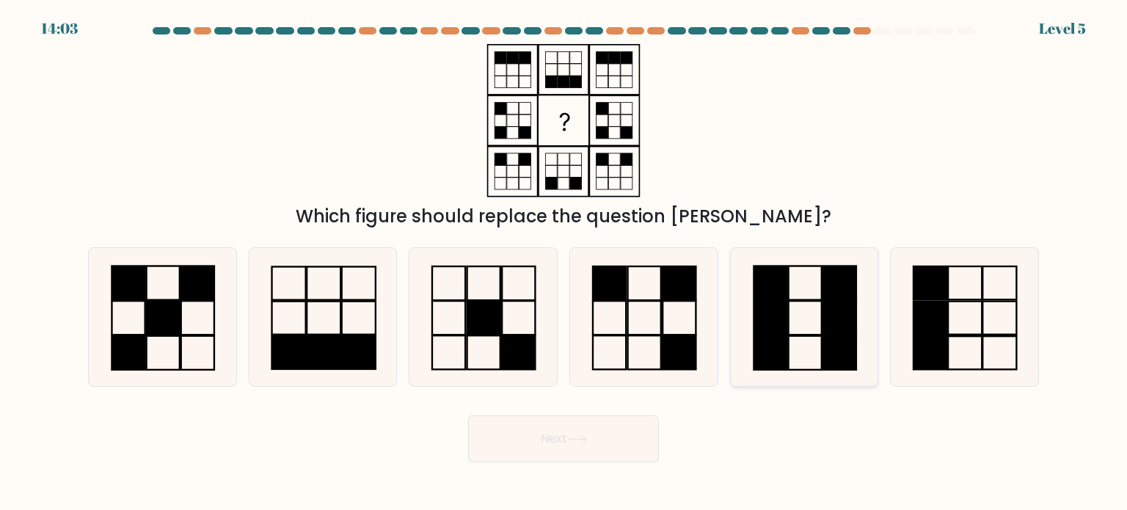
click at [856, 338] on rect at bounding box center [839, 353] width 33 height 34
click at [564, 263] on input "e." at bounding box center [564, 258] width 1 height 7
radio input "true"
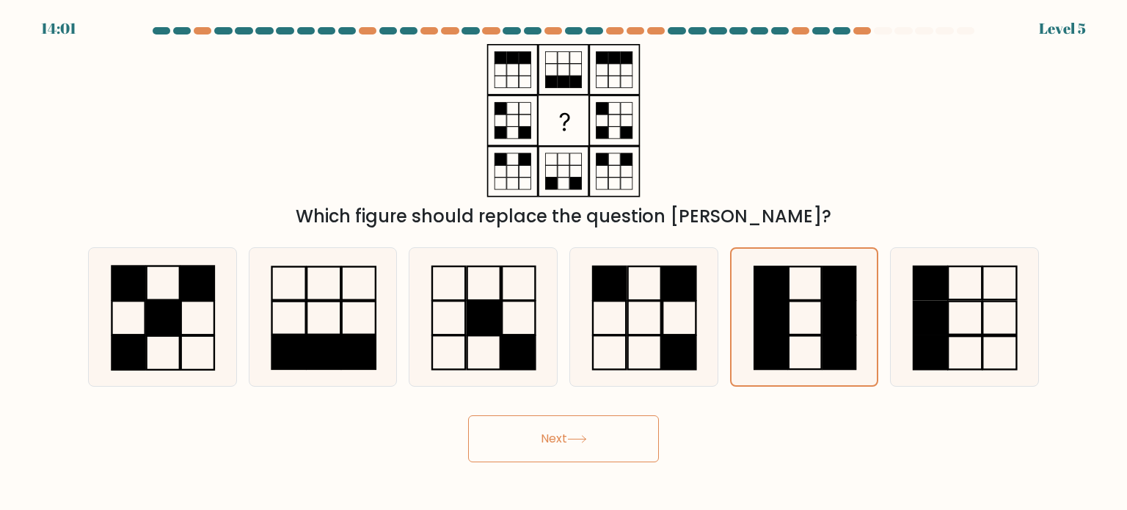
click at [599, 428] on button "Next" at bounding box center [563, 438] width 191 height 47
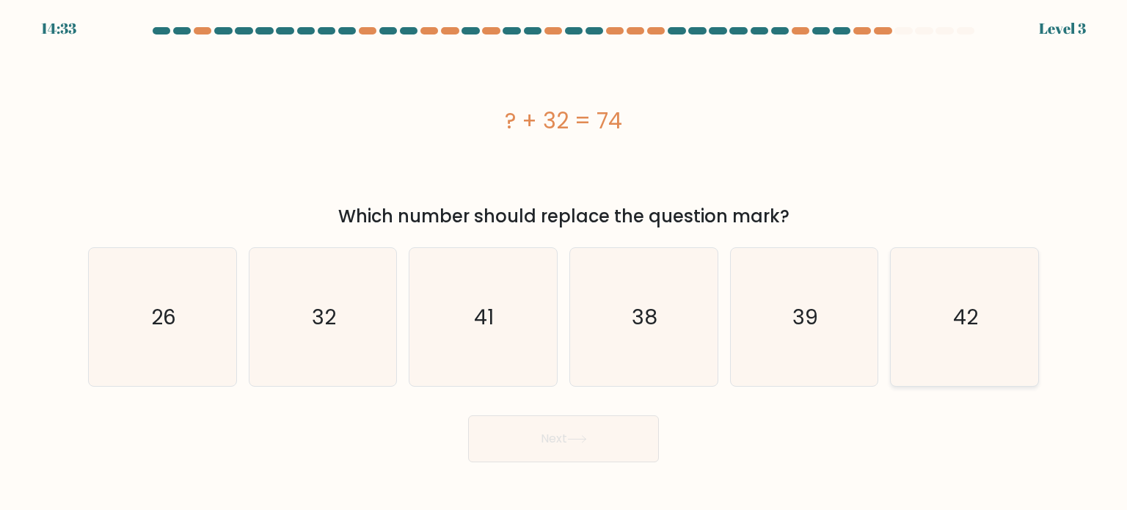
click at [919, 330] on icon "42" at bounding box center [964, 317] width 138 height 138
click at [564, 263] on input "f. 42" at bounding box center [564, 258] width 1 height 7
radio input "true"
click at [596, 448] on button "Next" at bounding box center [563, 438] width 191 height 47
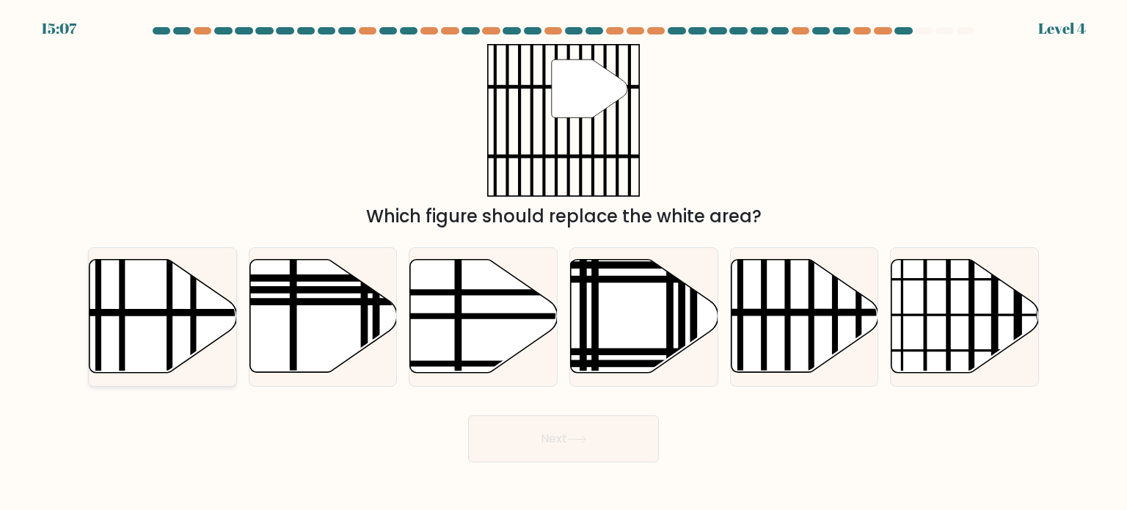
click at [153, 325] on icon at bounding box center [163, 316] width 147 height 113
click at [564, 263] on input "a." at bounding box center [564, 258] width 1 height 7
radio input "true"
click at [539, 433] on button "Next" at bounding box center [563, 438] width 191 height 47
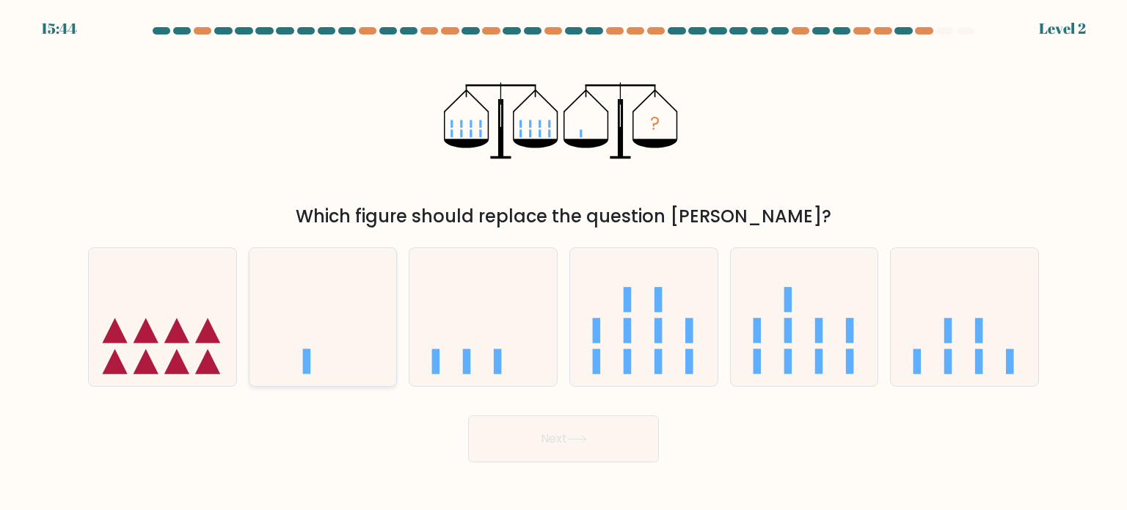
click at [343, 296] on icon at bounding box center [322, 317] width 147 height 122
click at [564, 263] on input "b." at bounding box center [564, 258] width 1 height 7
radio input "true"
click at [575, 442] on icon at bounding box center [577, 439] width 20 height 8
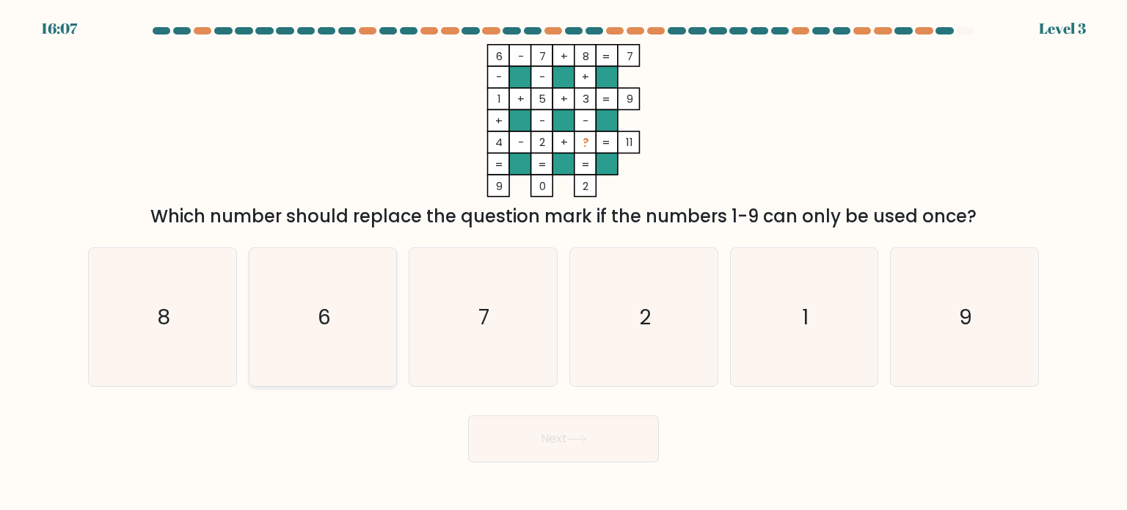
click at [345, 325] on icon "6" at bounding box center [323, 317] width 138 height 138
click at [564, 263] on input "b. 6" at bounding box center [564, 258] width 1 height 7
radio input "true"
click at [566, 430] on button "Next" at bounding box center [563, 438] width 191 height 47
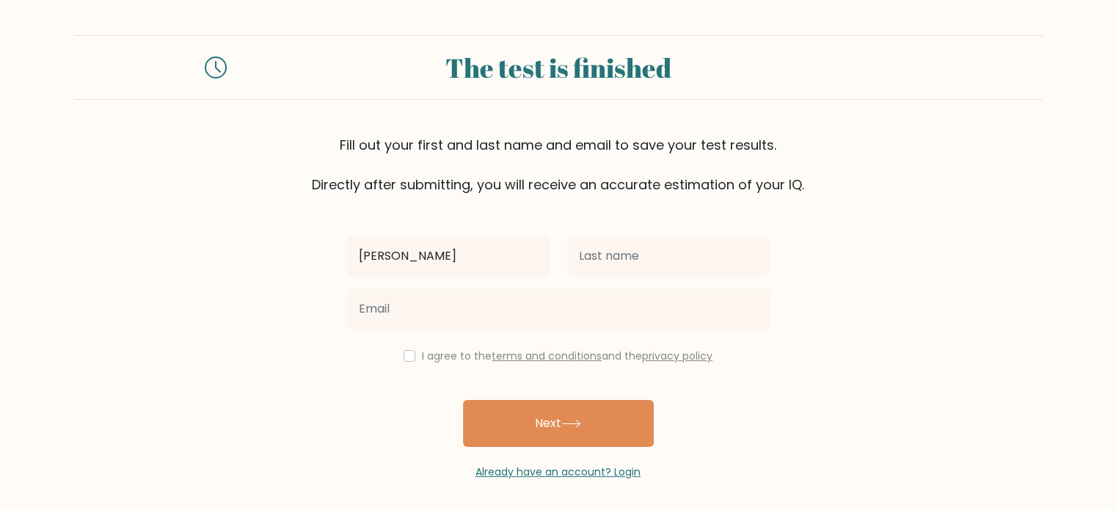
type input "[PERSON_NAME] [PERSON_NAME]"
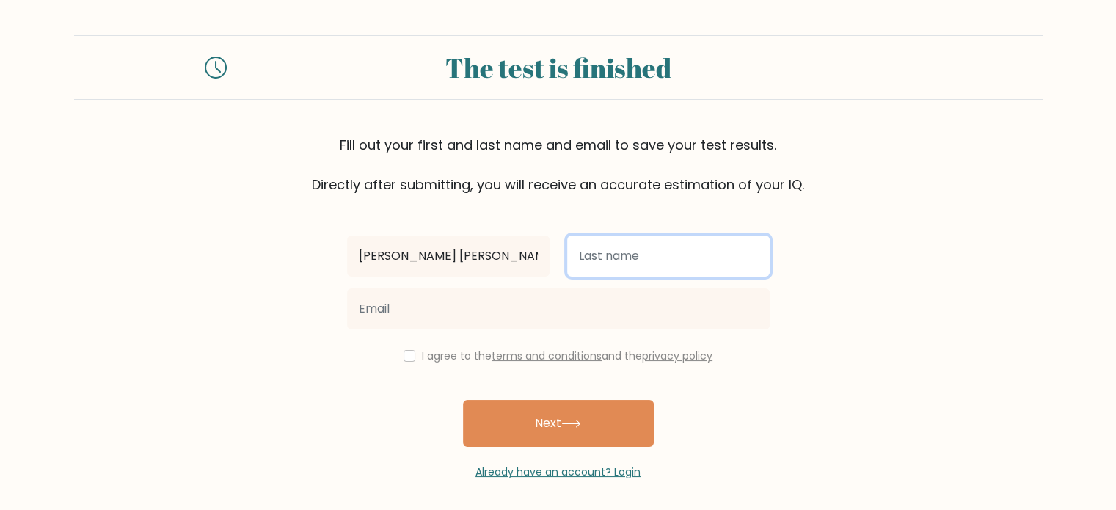
click at [628, 266] on input "text" at bounding box center [668, 256] width 203 height 41
type input "Fernando"
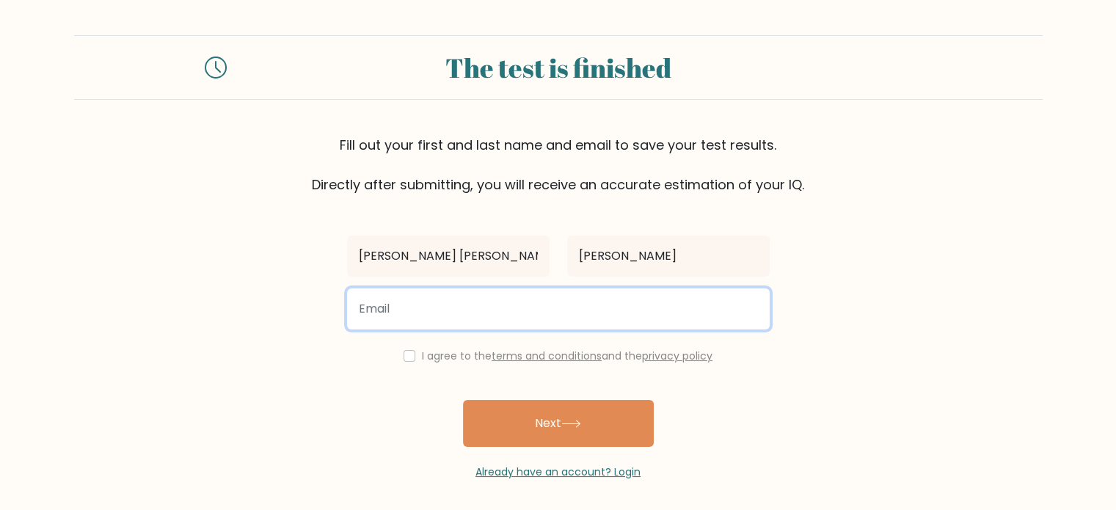
click at [572, 307] on input "email" at bounding box center [558, 308] width 423 height 41
type input "kristinafernando405@gmail.com"
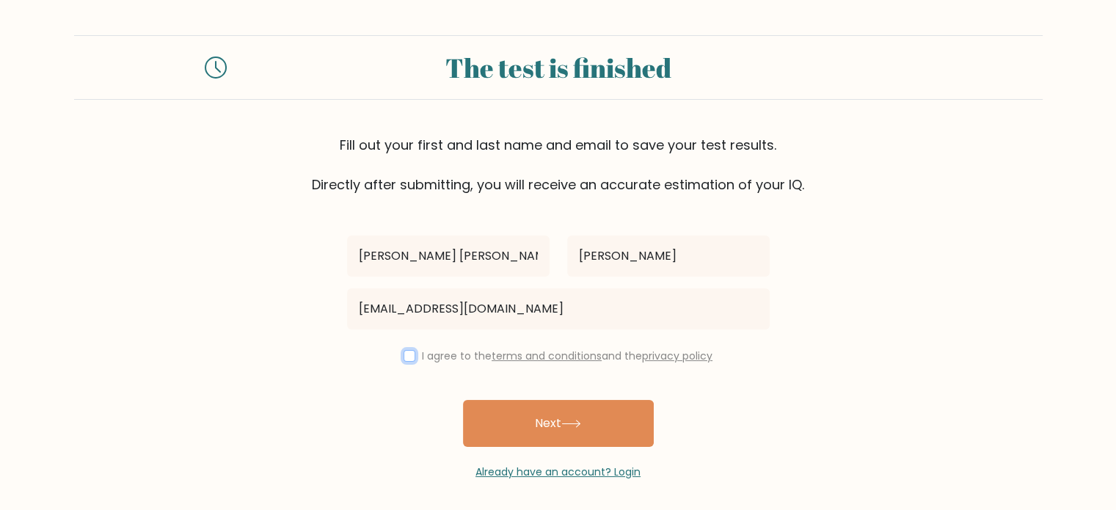
click at [404, 359] on input "checkbox" at bounding box center [410, 356] width 12 height 12
checkbox input "true"
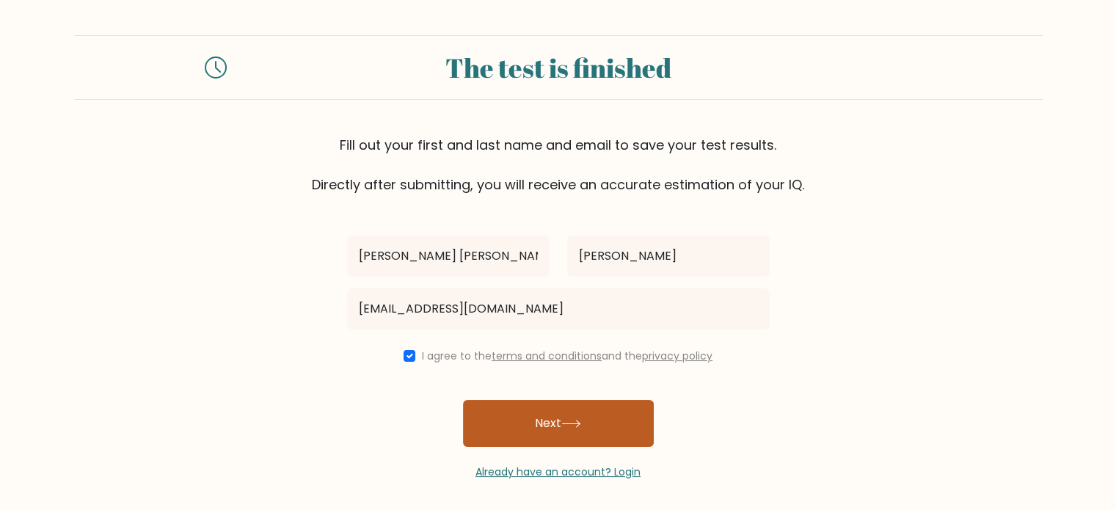
click at [532, 419] on button "Next" at bounding box center [558, 423] width 191 height 47
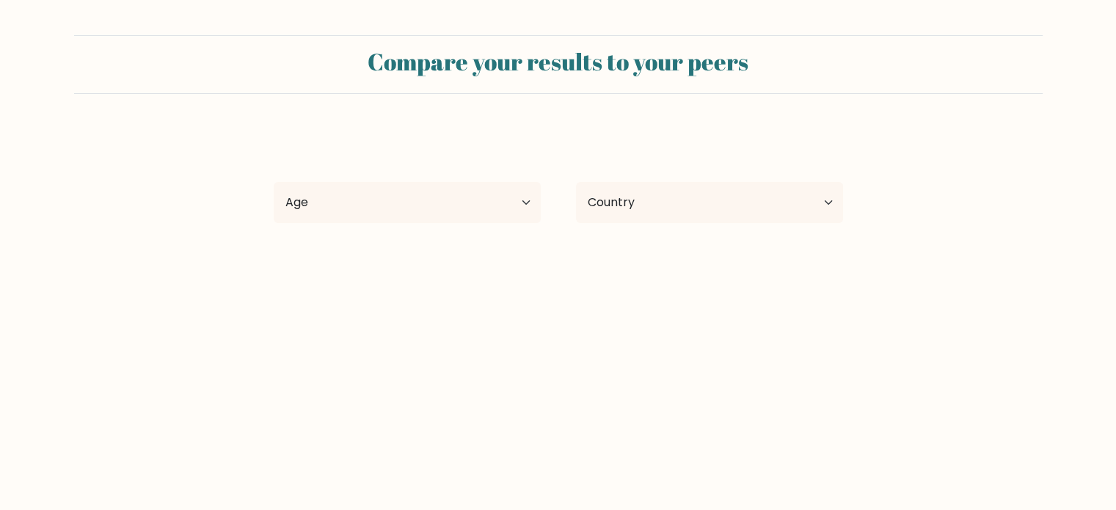
select select "PH"
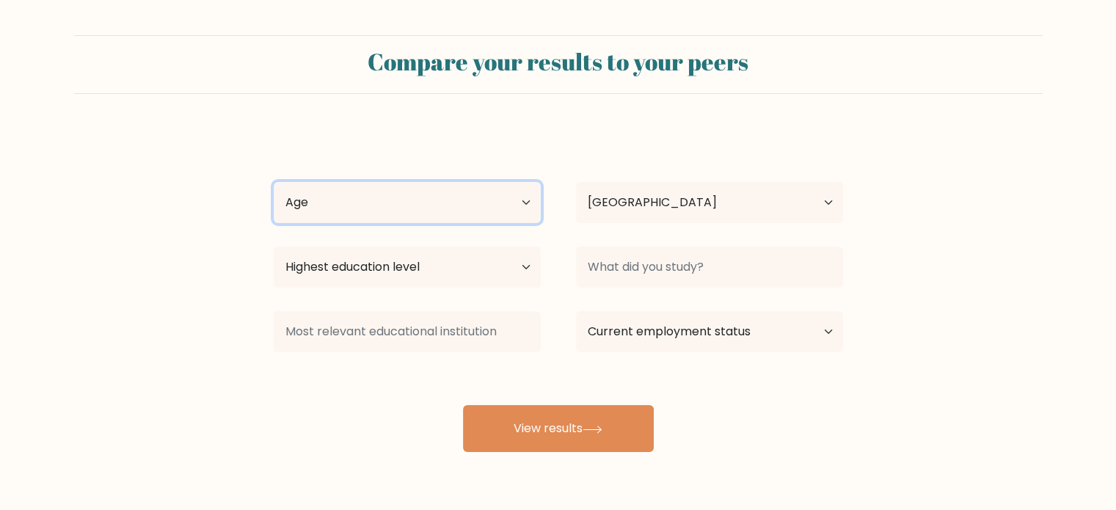
click at [517, 196] on select "Age Under [DEMOGRAPHIC_DATA] [DEMOGRAPHIC_DATA] [DEMOGRAPHIC_DATA] [DEMOGRAPHIC…" at bounding box center [407, 202] width 267 height 41
select select "25_34"
click at [274, 182] on select "Age Under 18 years old 18-24 years old 25-34 years old 35-44 years old 45-54 ye…" at bounding box center [407, 202] width 267 height 41
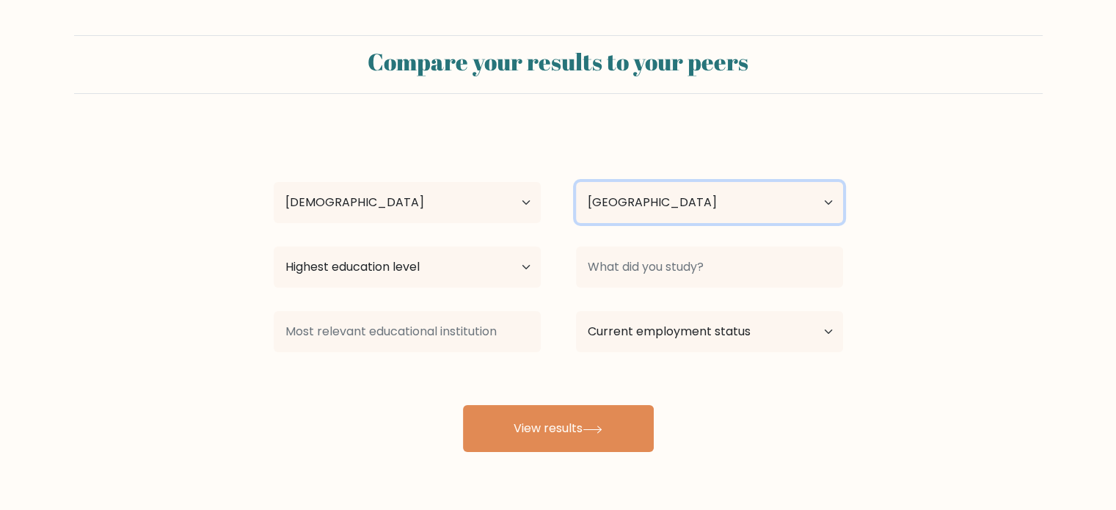
click at [675, 200] on select "Country Afghanistan Albania Algeria American Samoa Andorra Angola Anguilla Anta…" at bounding box center [709, 202] width 267 height 41
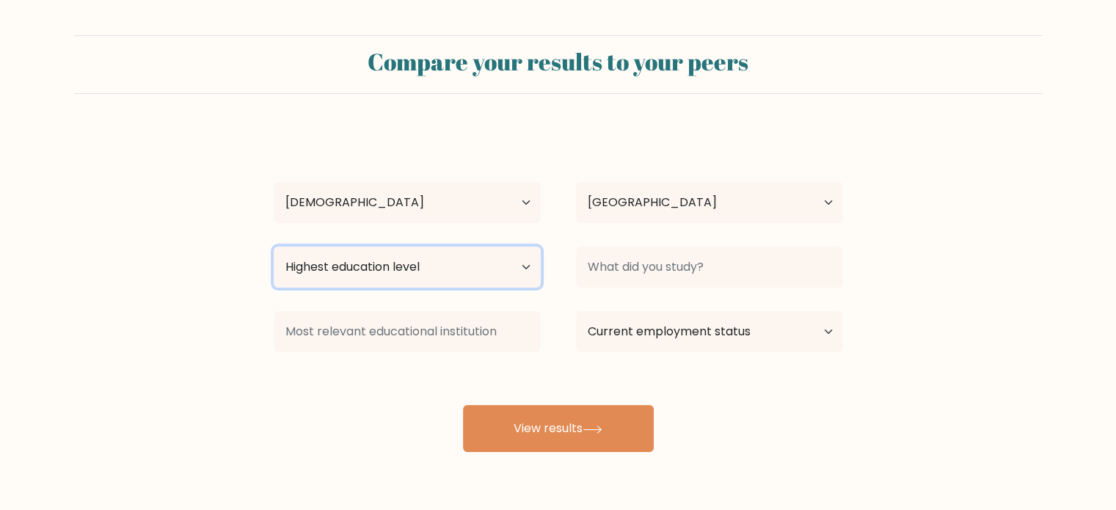
click at [373, 283] on select "Highest education level No schooling Primary Lower Secondary Upper Secondary Oc…" at bounding box center [407, 267] width 267 height 41
select select "bachelors_degree"
click at [274, 247] on select "Highest education level No schooling Primary Lower Secondary Upper Secondary Oc…" at bounding box center [407, 267] width 267 height 41
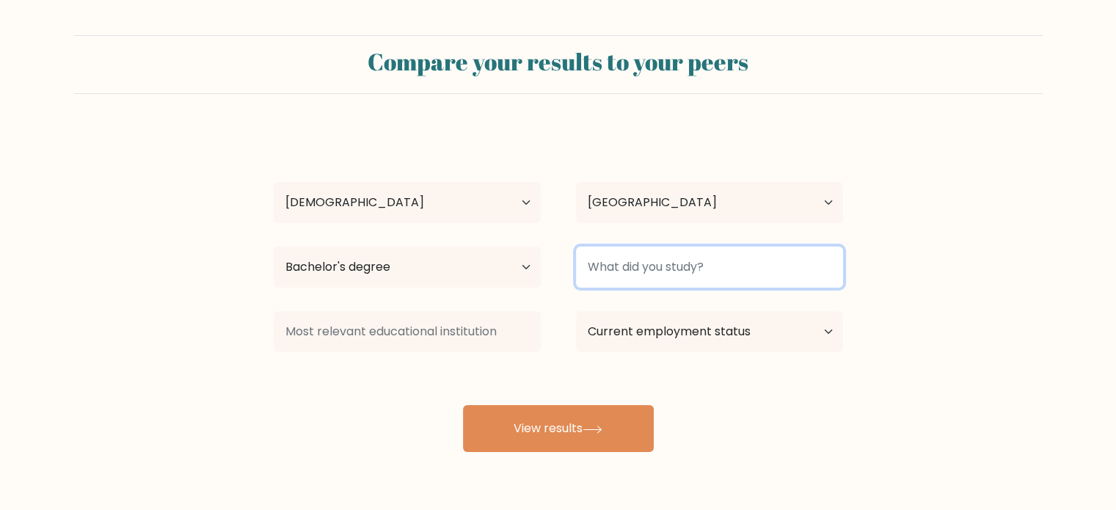
click at [631, 266] on input at bounding box center [709, 267] width 267 height 41
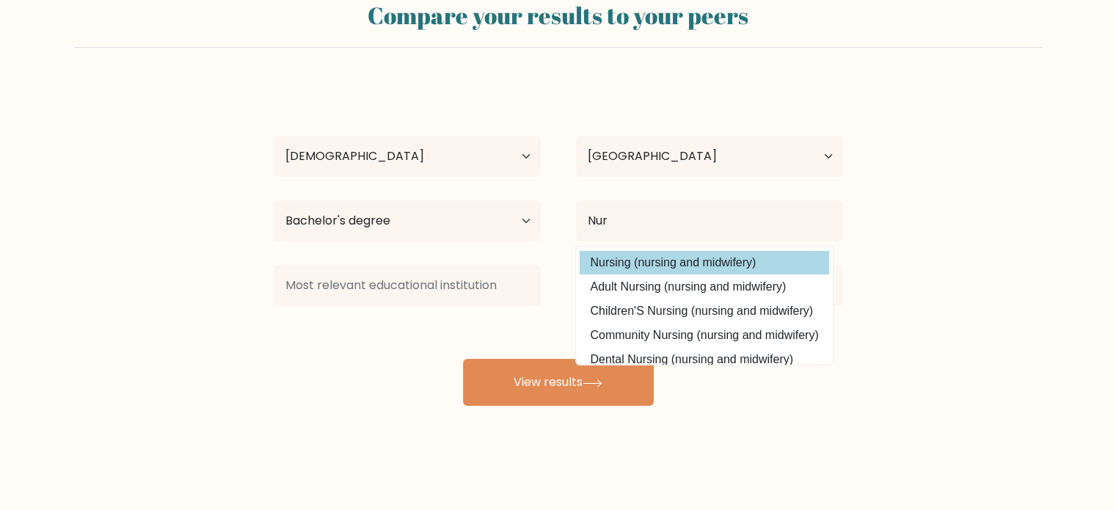
click at [676, 252] on option "Nursing (nursing and midwifery)" at bounding box center [704, 262] width 249 height 23
type input "Nursing"
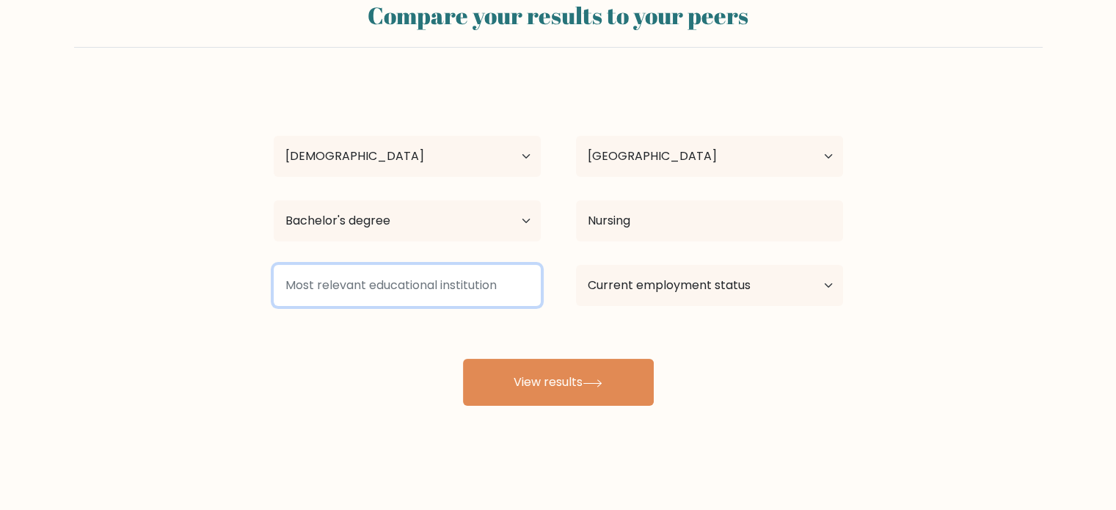
click at [514, 297] on input at bounding box center [407, 285] width 267 height 41
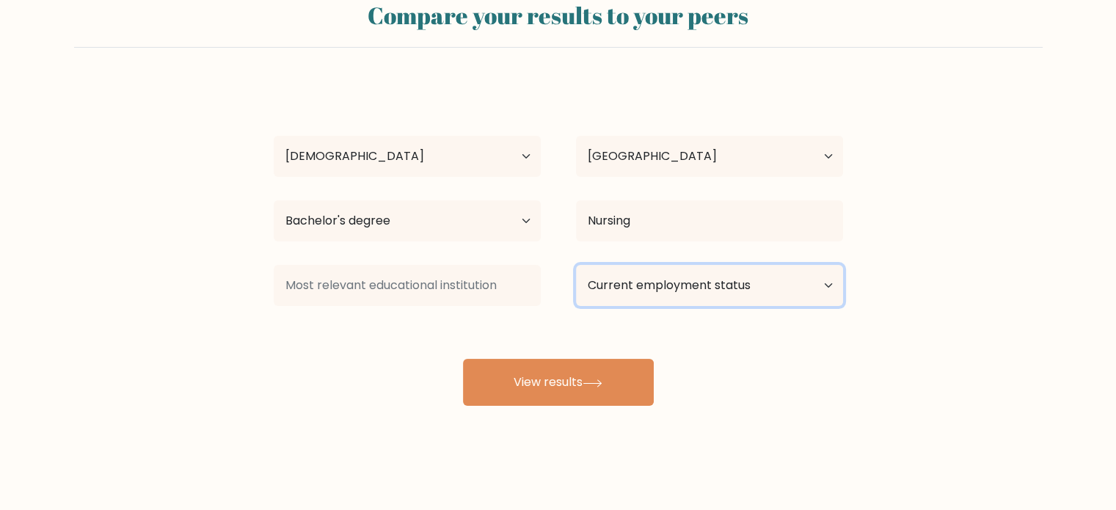
click at [679, 285] on select "Current employment status Employed Student Retired Other / prefer not to answer" at bounding box center [709, 285] width 267 height 41
select select "employed"
click at [576, 265] on select "Current employment status Employed Student Retired Other / prefer not to answer" at bounding box center [709, 285] width 267 height 41
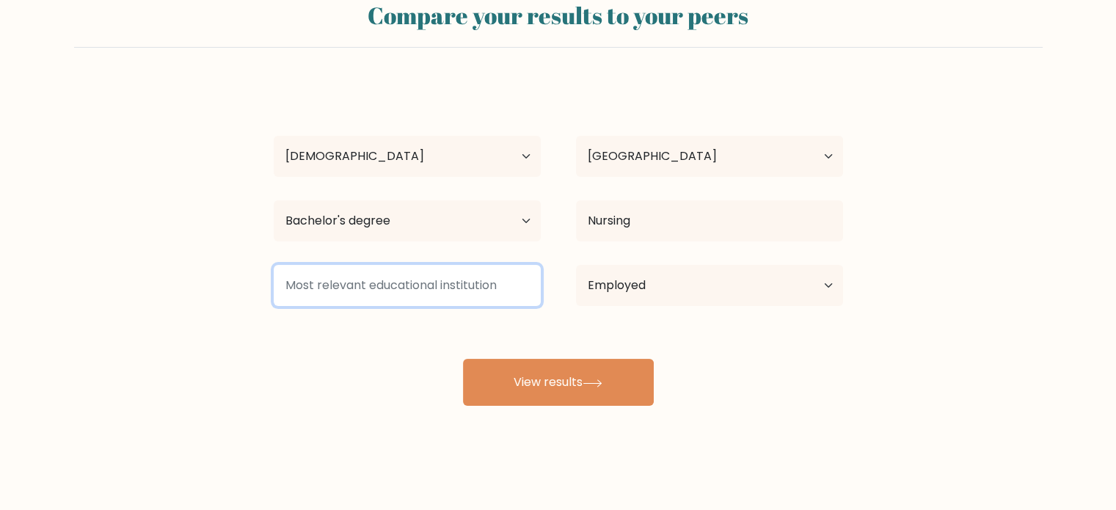
click at [511, 296] on input at bounding box center [407, 285] width 267 height 41
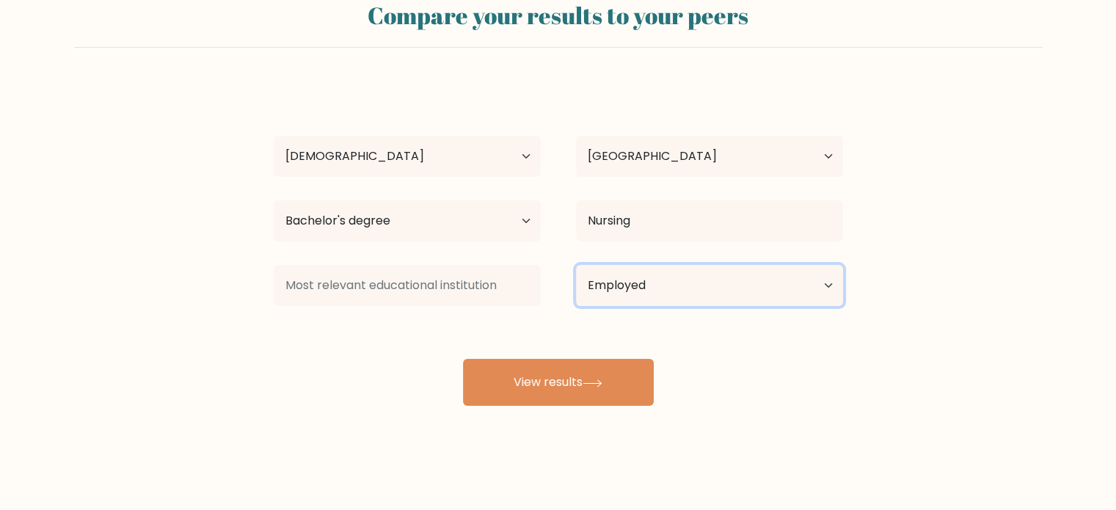
click at [635, 292] on select "Current employment status Employed Student Retired Other / prefer not to answer" at bounding box center [709, 285] width 267 height 41
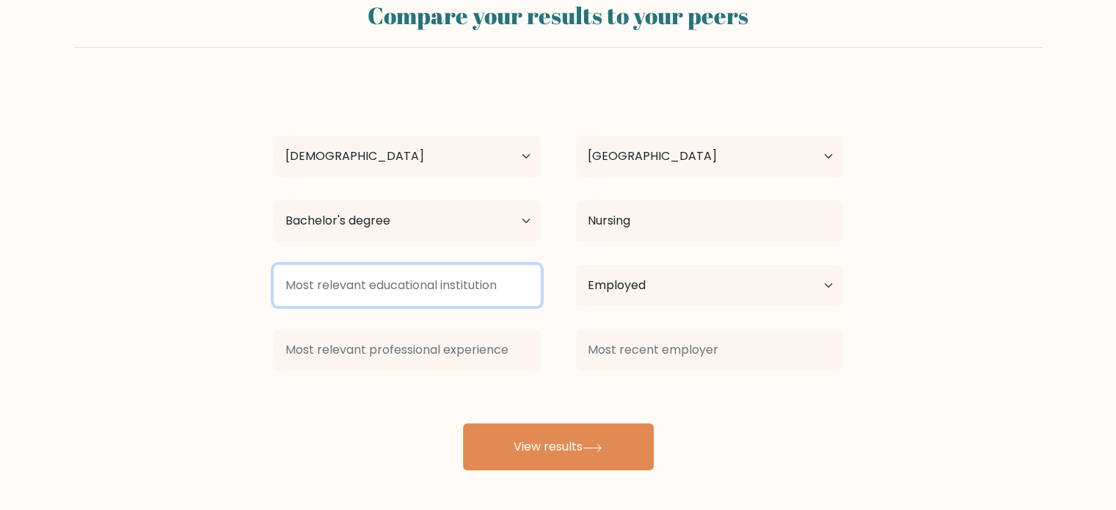
click at [453, 280] on input at bounding box center [407, 285] width 267 height 41
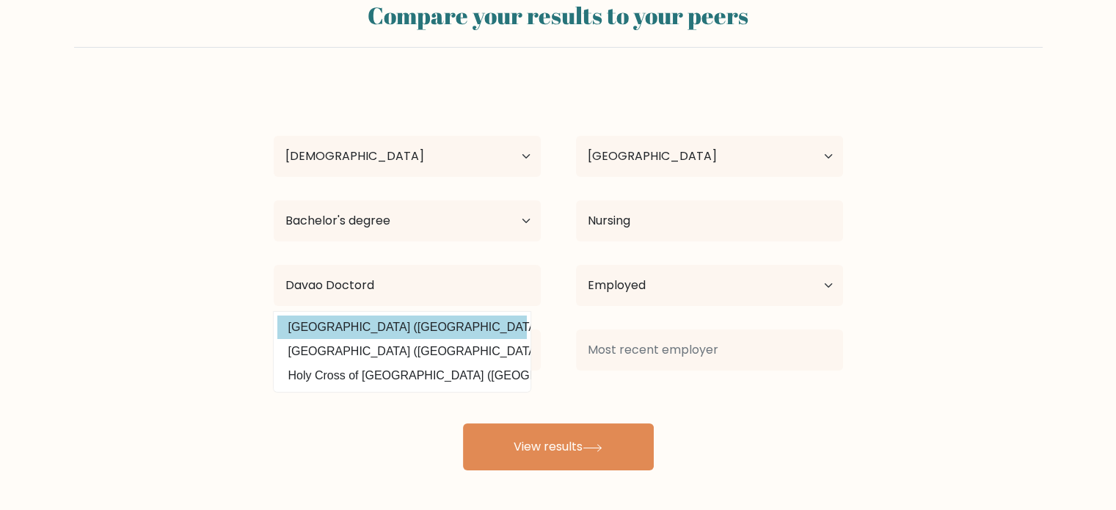
click at [480, 326] on option "Davao Doctors College (Philippines)" at bounding box center [401, 327] width 249 height 23
type input "[GEOGRAPHIC_DATA]"
click at [473, 324] on option "Davao Doctors College (Philippines)" at bounding box center [401, 327] width 249 height 23
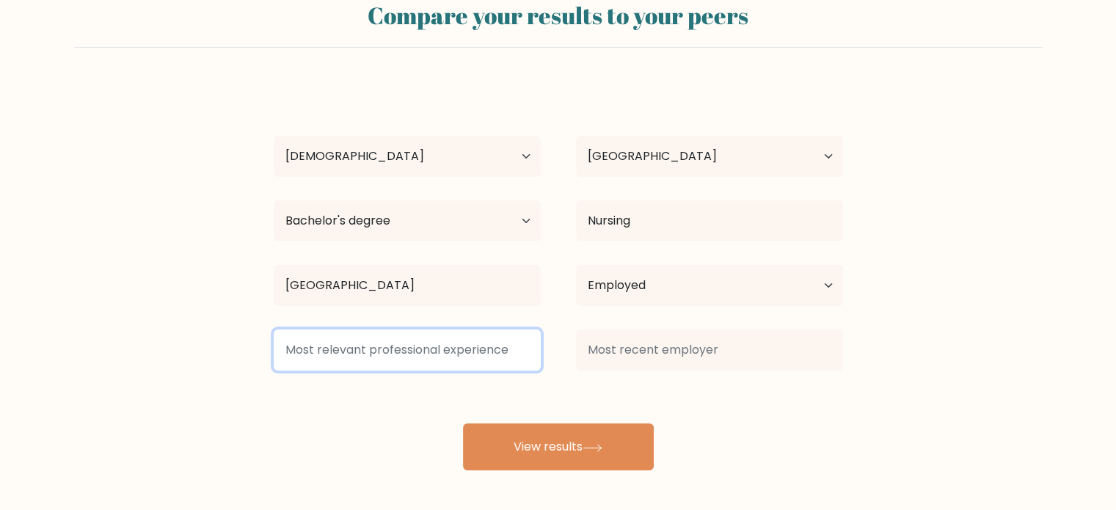
click at [459, 361] on input at bounding box center [407, 349] width 267 height 41
drag, startPoint x: 436, startPoint y: 352, endPoint x: 208, endPoint y: 343, distance: 227.6
click at [213, 343] on form "Compare your results to your peers Kristina Marie Fernando Age Under 18 years o…" at bounding box center [558, 229] width 1116 height 481
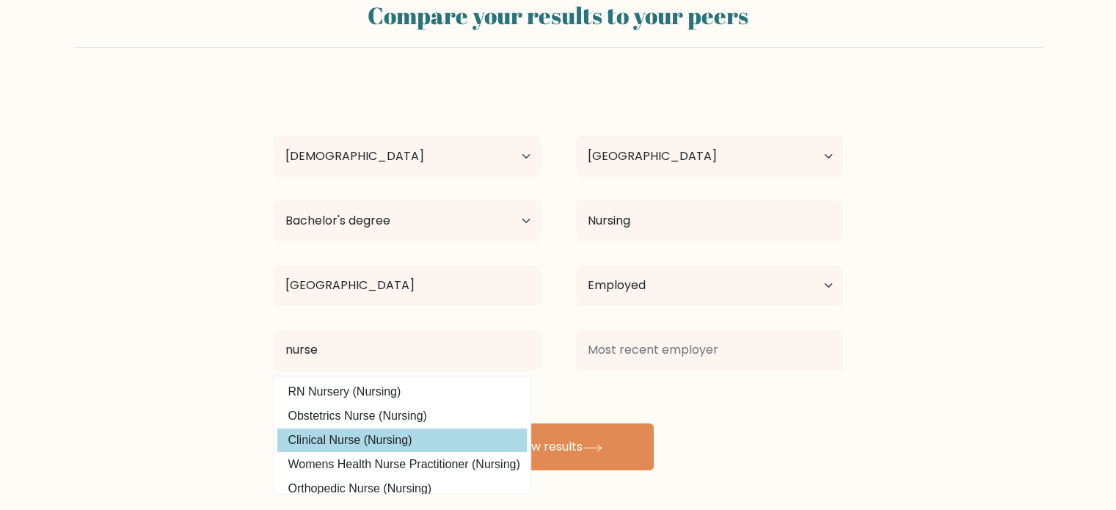
click at [396, 434] on option "Clinical Nurse (Nursing)" at bounding box center [401, 439] width 249 height 23
type input "Clinical Nurse"
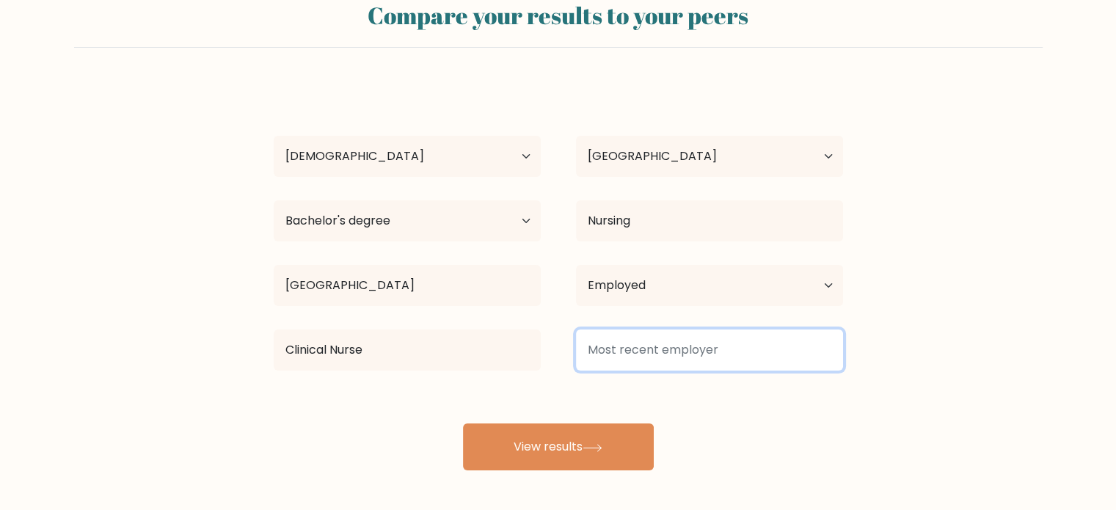
click at [674, 337] on input at bounding box center [709, 349] width 267 height 41
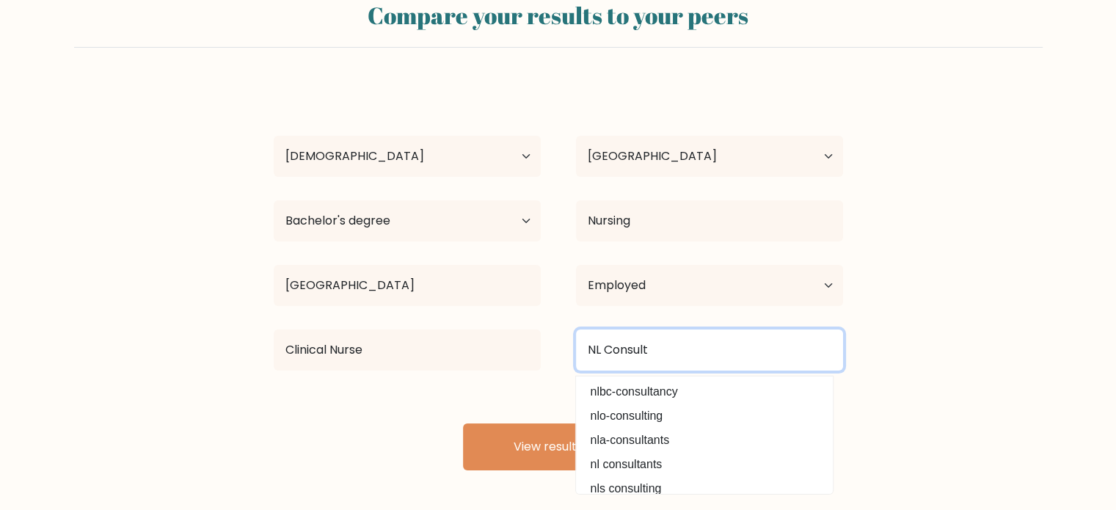
click at [599, 353] on input "NL Consult" at bounding box center [709, 349] width 267 height 41
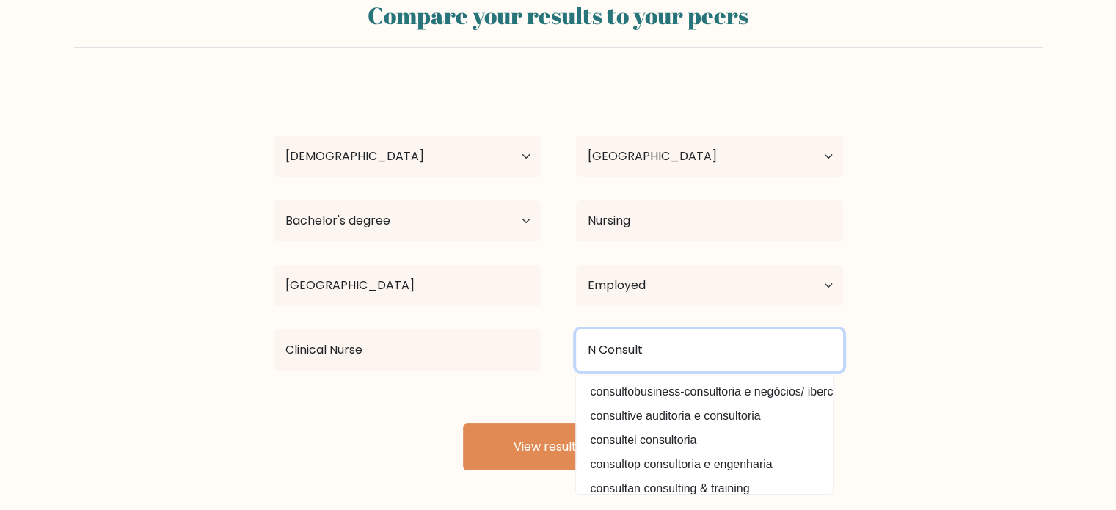
type input "Nl Consult"
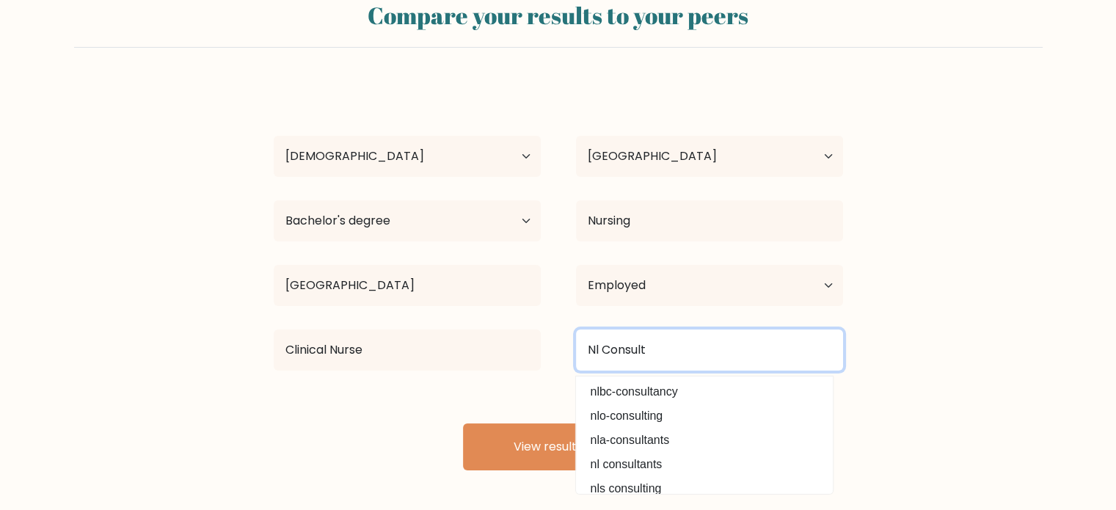
drag, startPoint x: 678, startPoint y: 344, endPoint x: 524, endPoint y: 343, distance: 154.1
click at [534, 343] on div "Clinical Nurse Nl Consult nlbc-consultancy nlo-consulting nla-consultants nl co…" at bounding box center [558, 350] width 605 height 53
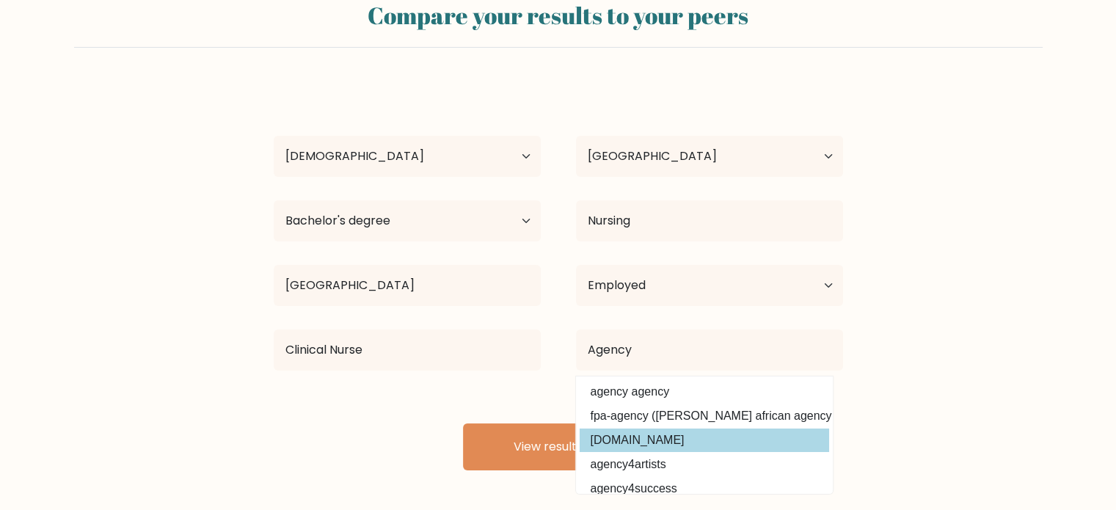
click at [691, 434] on option "agency.cm" at bounding box center [704, 439] width 249 height 23
type input "agency.cm"
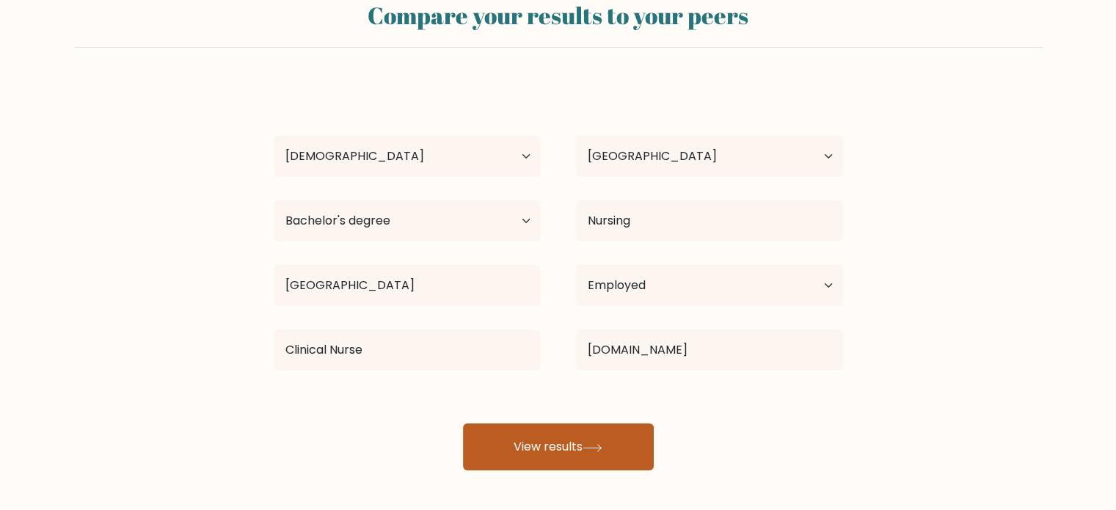
click at [593, 438] on button "View results" at bounding box center [558, 446] width 191 height 47
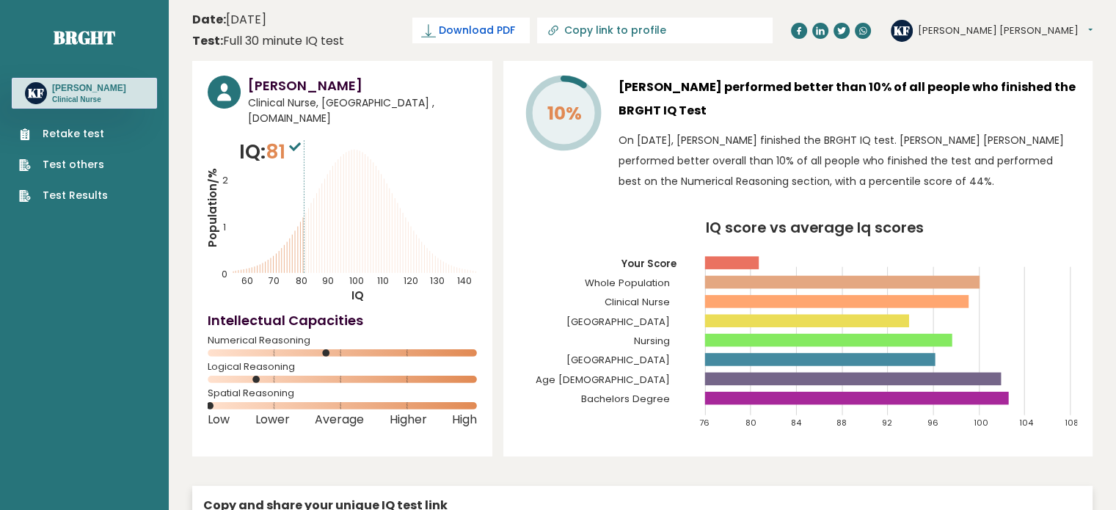
click at [515, 34] on span "Download PDF" at bounding box center [477, 30] width 76 height 15
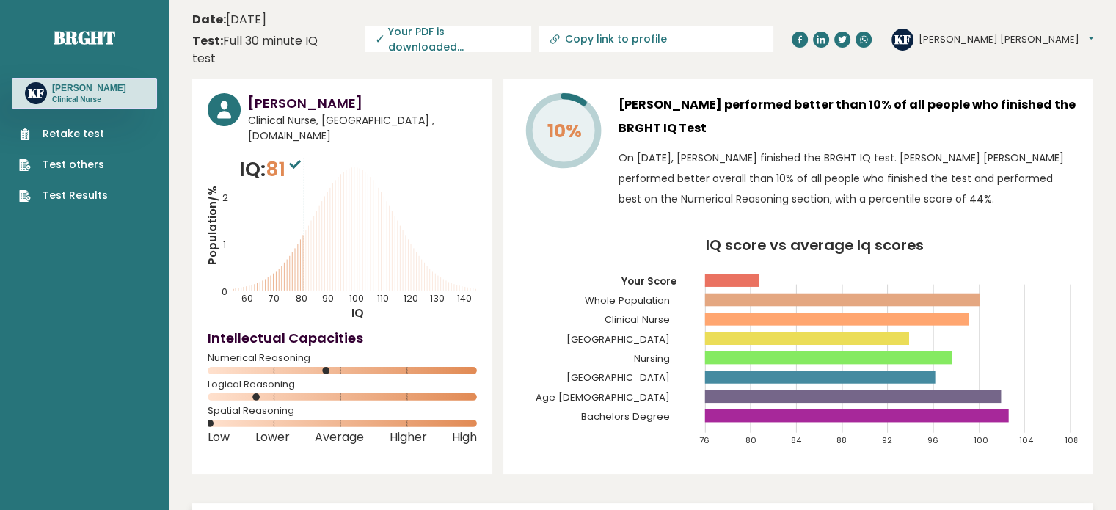
click at [531, 34] on span "✓ Your PDF is downloaded..." at bounding box center [448, 39] width 166 height 26
